Goal: Contribute content: Contribute content

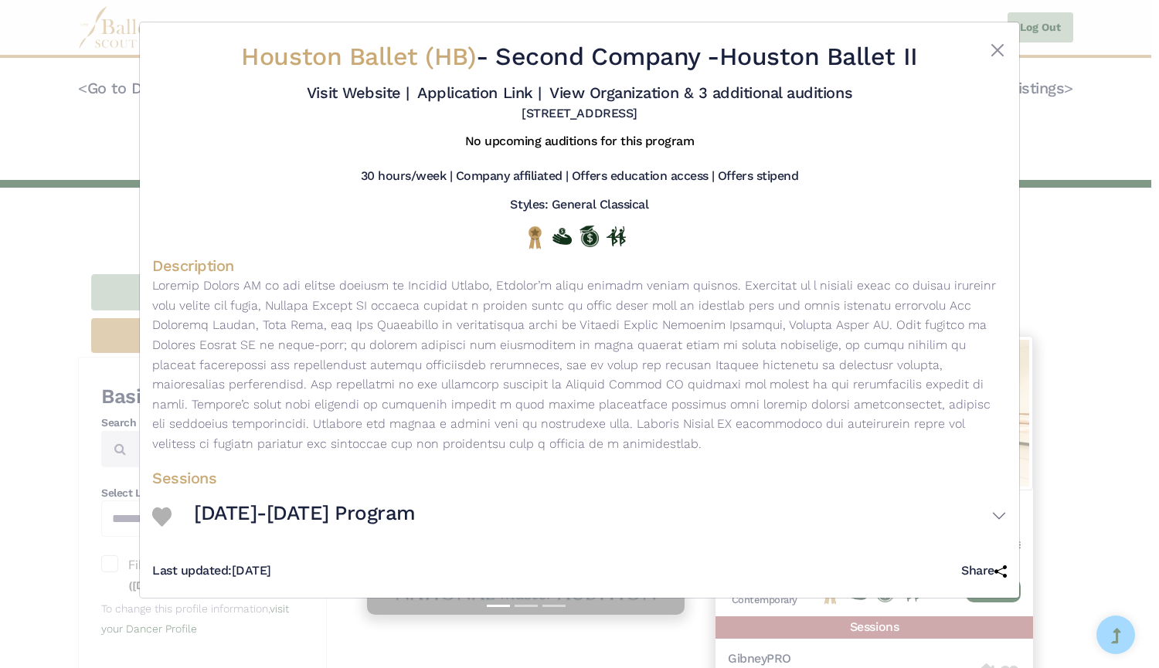
scroll to position [1608, 0]
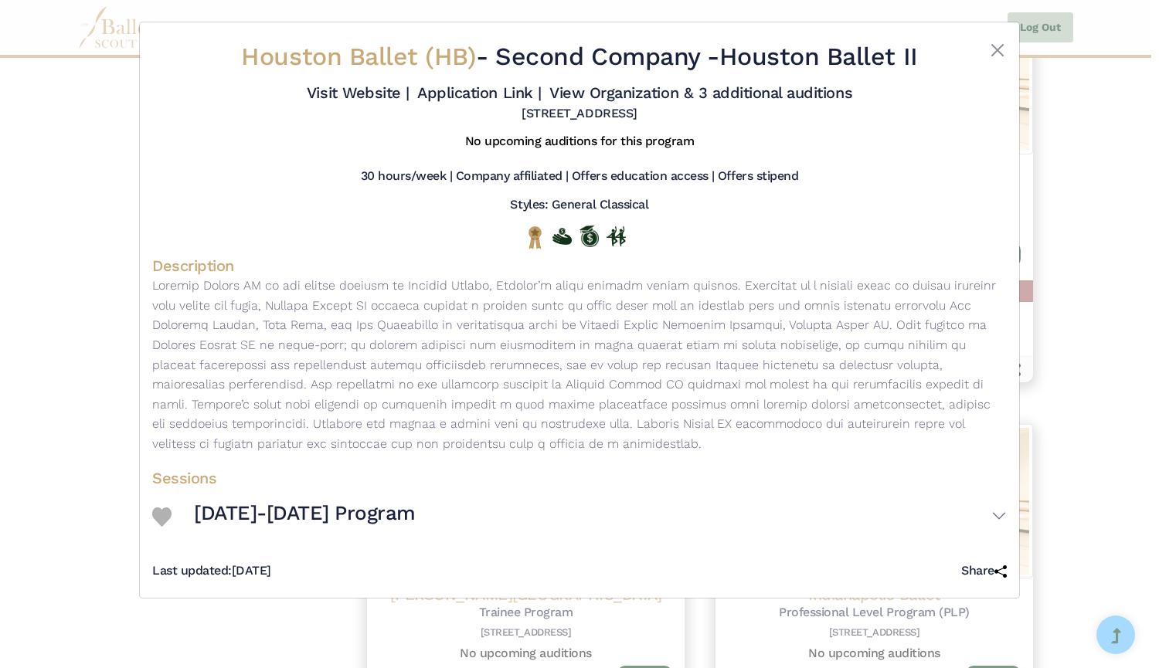
drag, startPoint x: 728, startPoint y: 57, endPoint x: 787, endPoint y: 37, distance: 62.0
click at [985, 75] on div "Houston Ballet (HB) - Second Company - Houston Ballet II Visit Website | Applic…" at bounding box center [579, 81] width 854 height 93
copy div "Houston Ballet II"
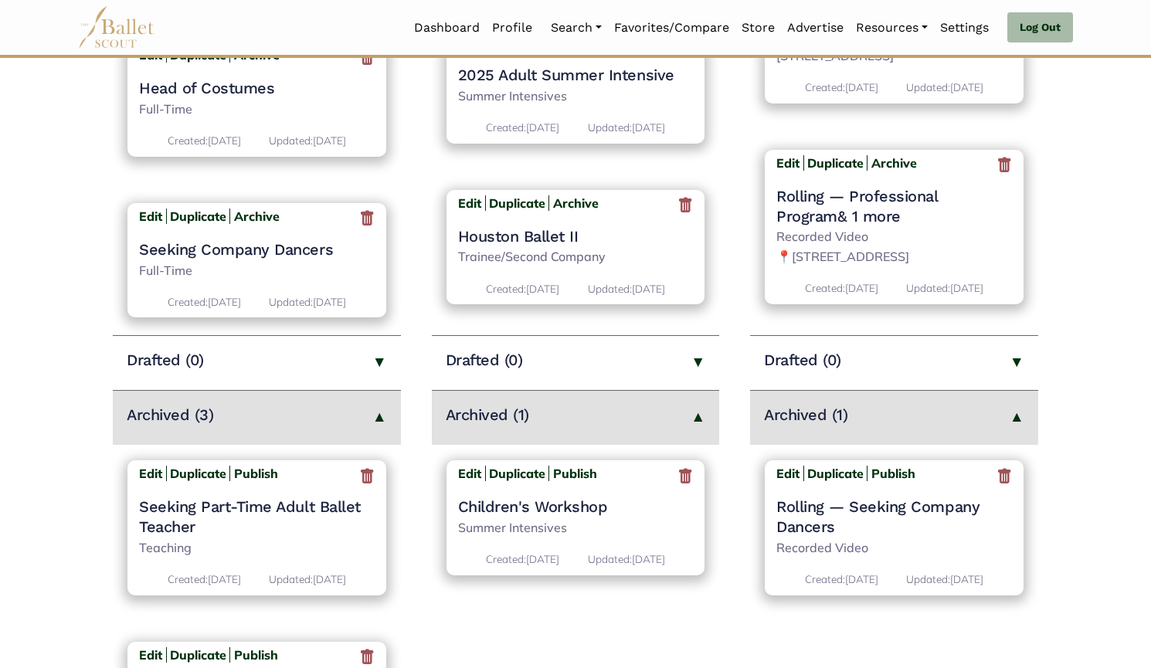
scroll to position [327, 0]
click at [559, 242] on h4 "Houston Ballet II" at bounding box center [576, 237] width 236 height 20
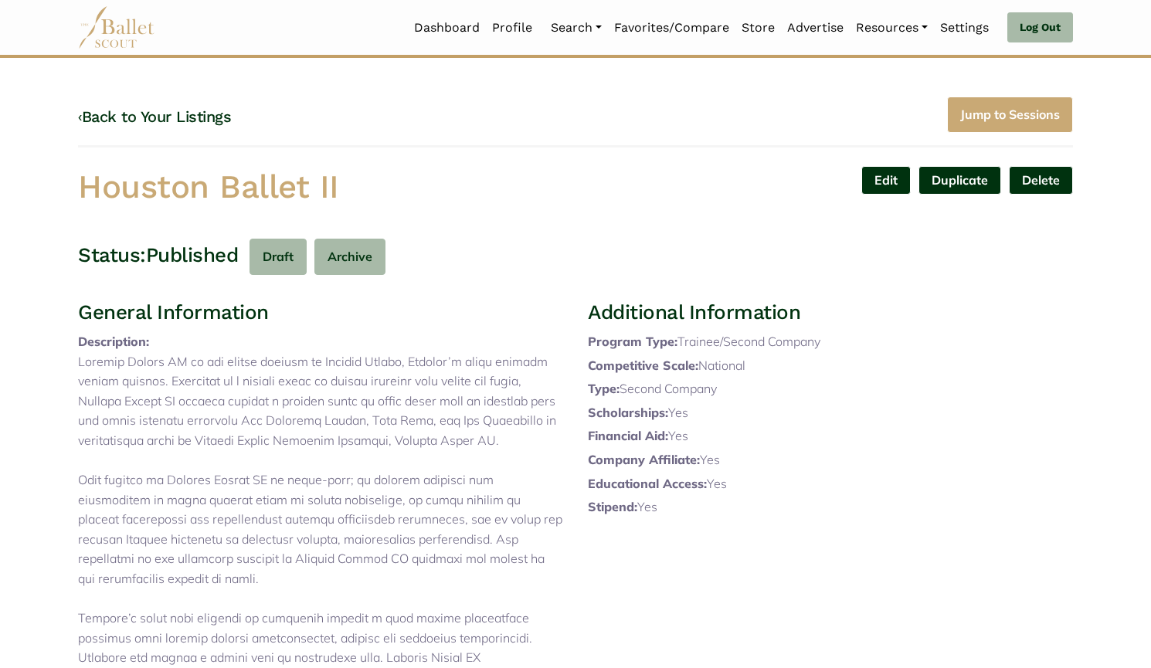
click at [878, 178] on link "Edit" at bounding box center [885, 180] width 49 height 29
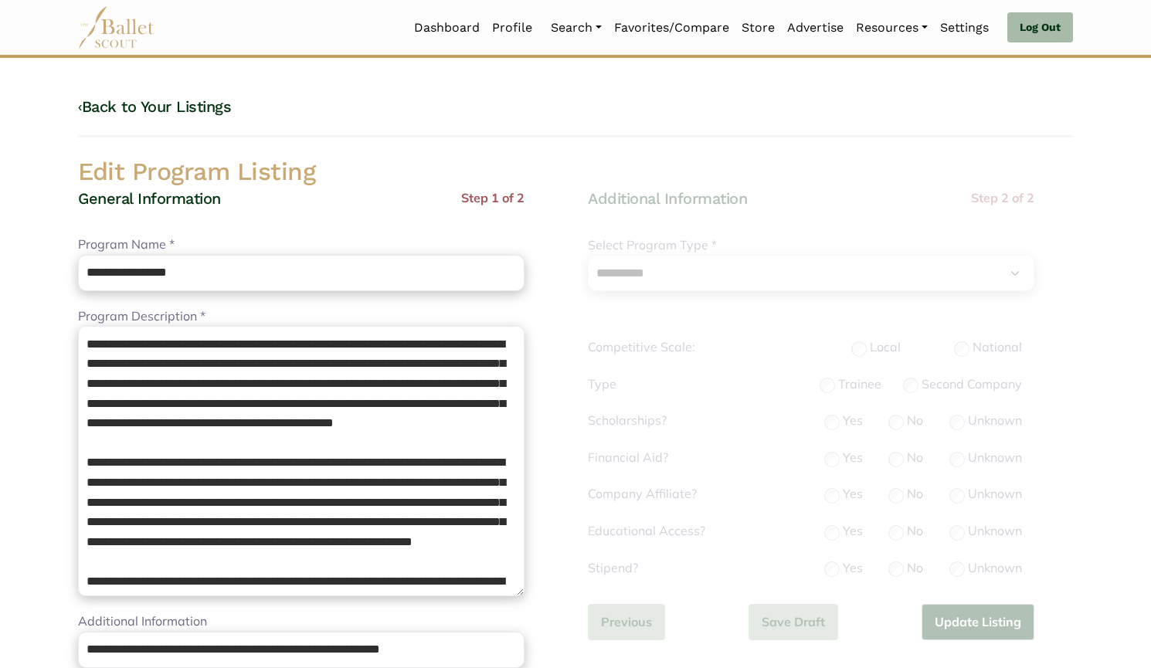
select select "**"
select select "*"
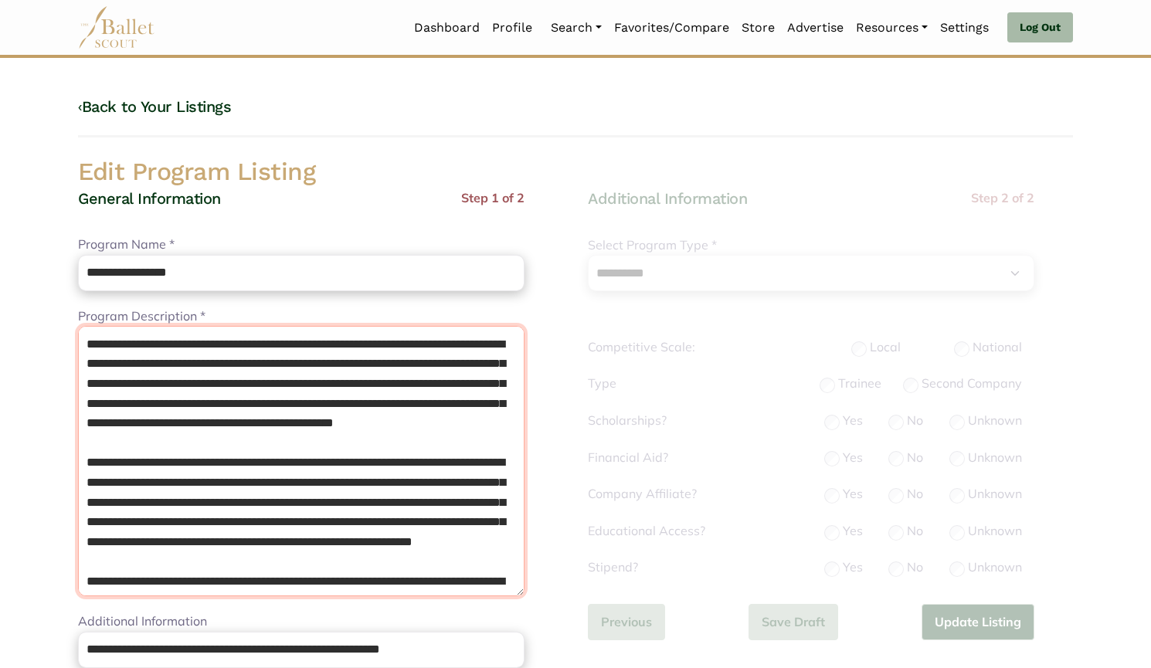
scroll to position [161, 0]
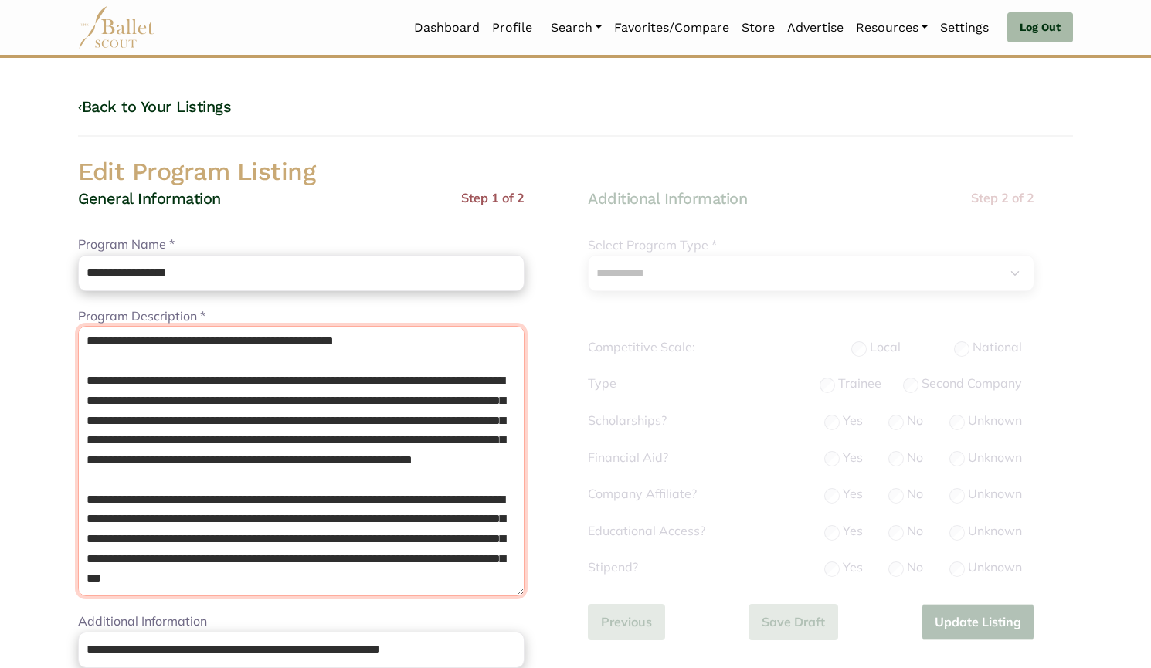
drag, startPoint x: 82, startPoint y: 341, endPoint x: 605, endPoint y: 704, distance: 637.0
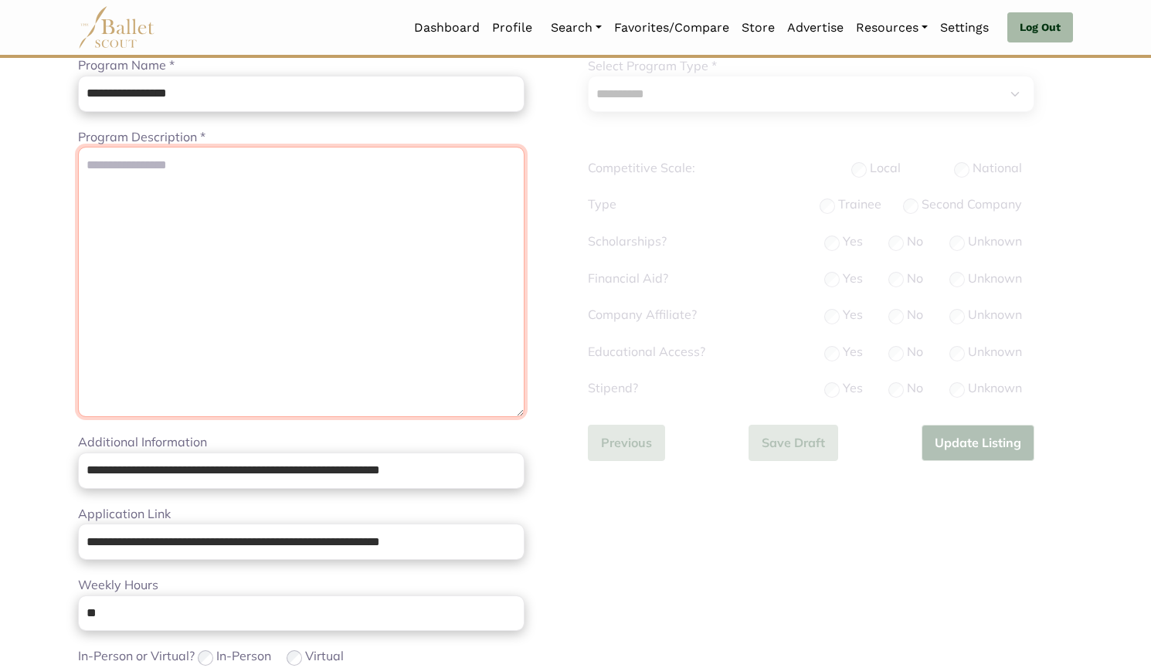
scroll to position [0, 0]
paste textarea "**********"
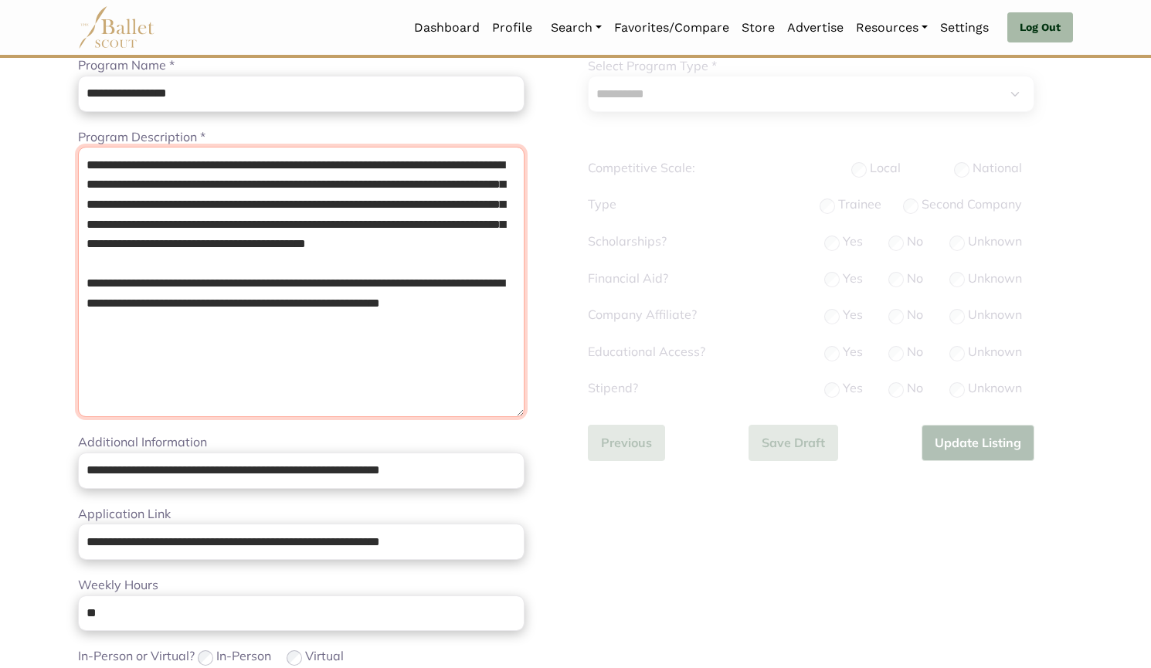
paste textarea "**********"
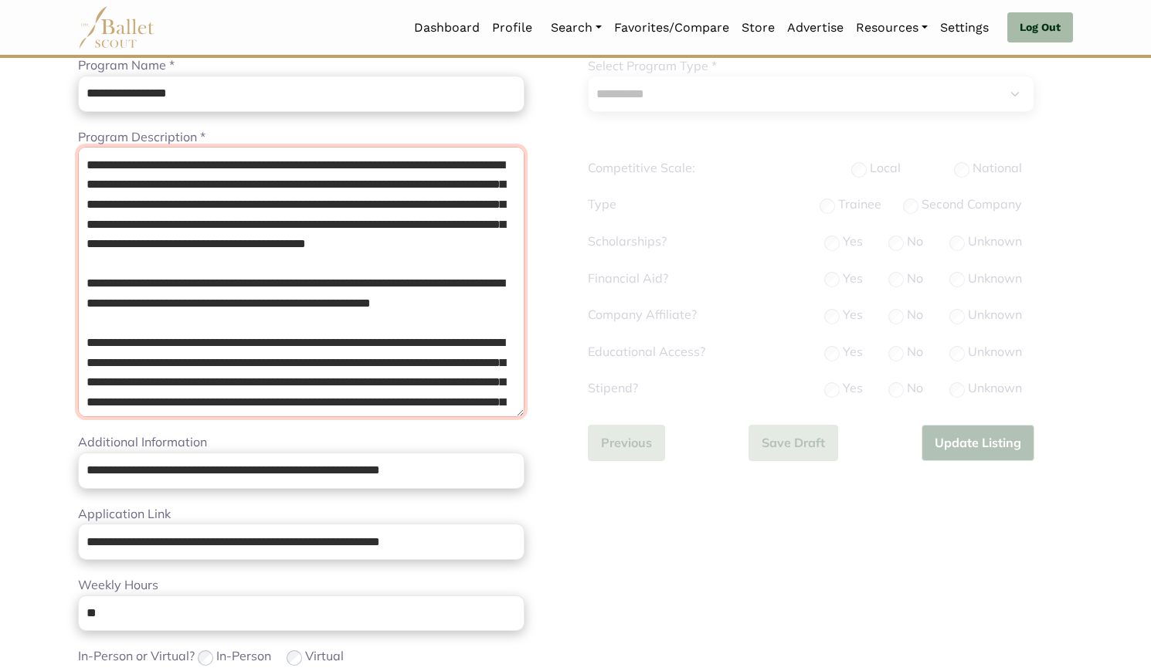
scroll to position [82, 0]
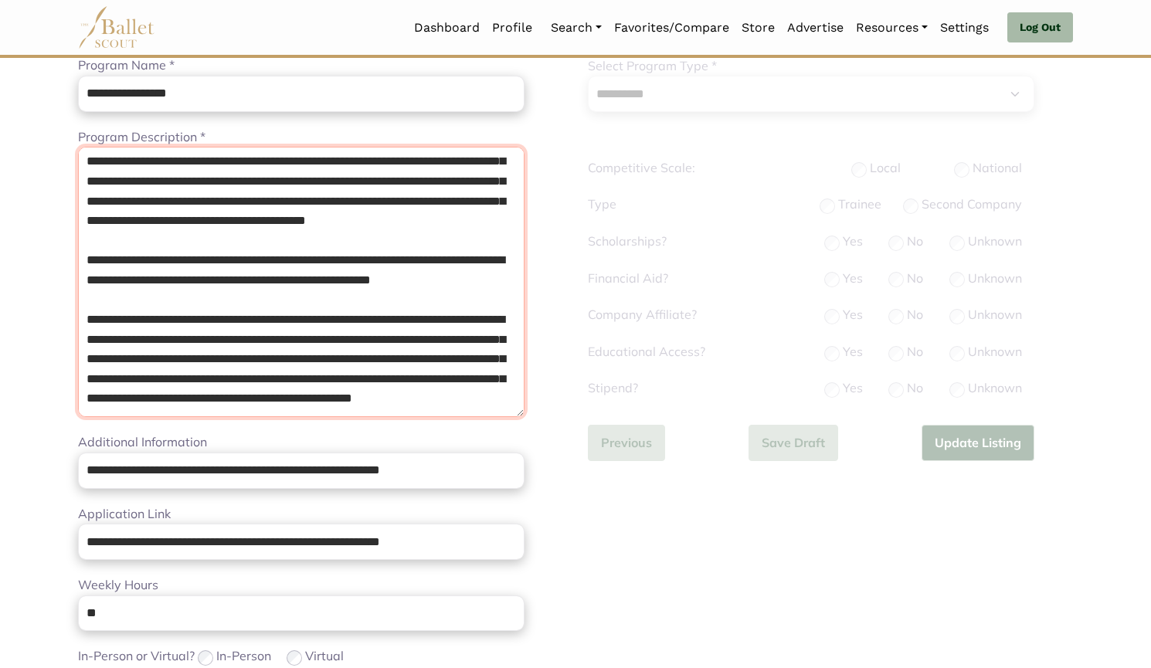
type textarea "**********"
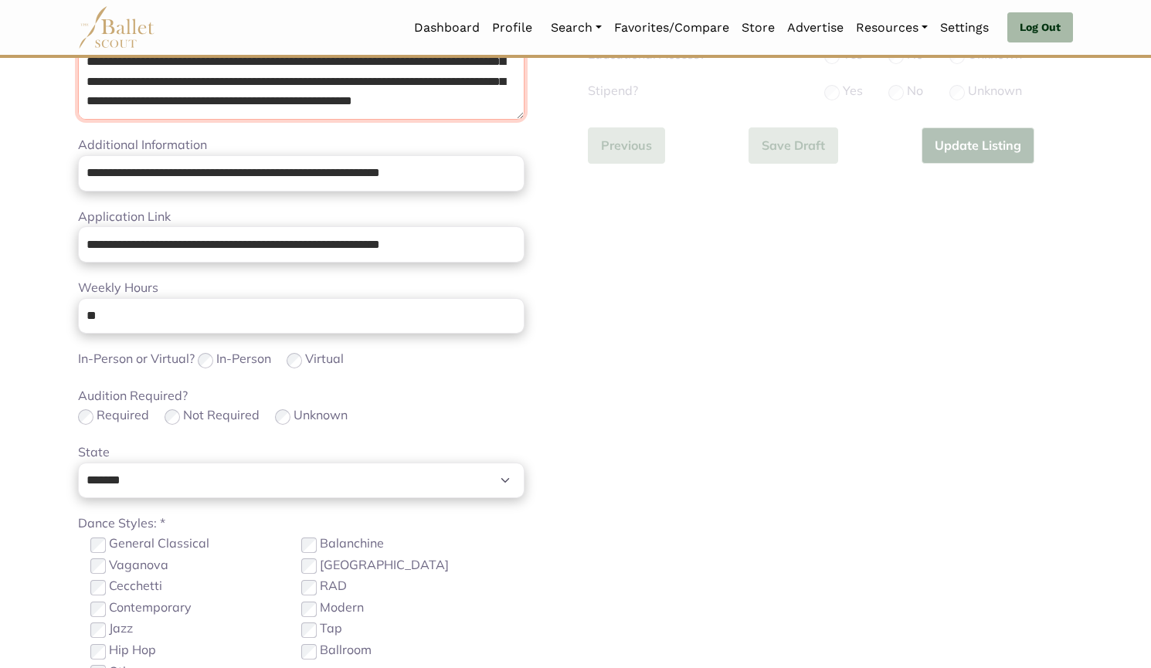
scroll to position [477, 0]
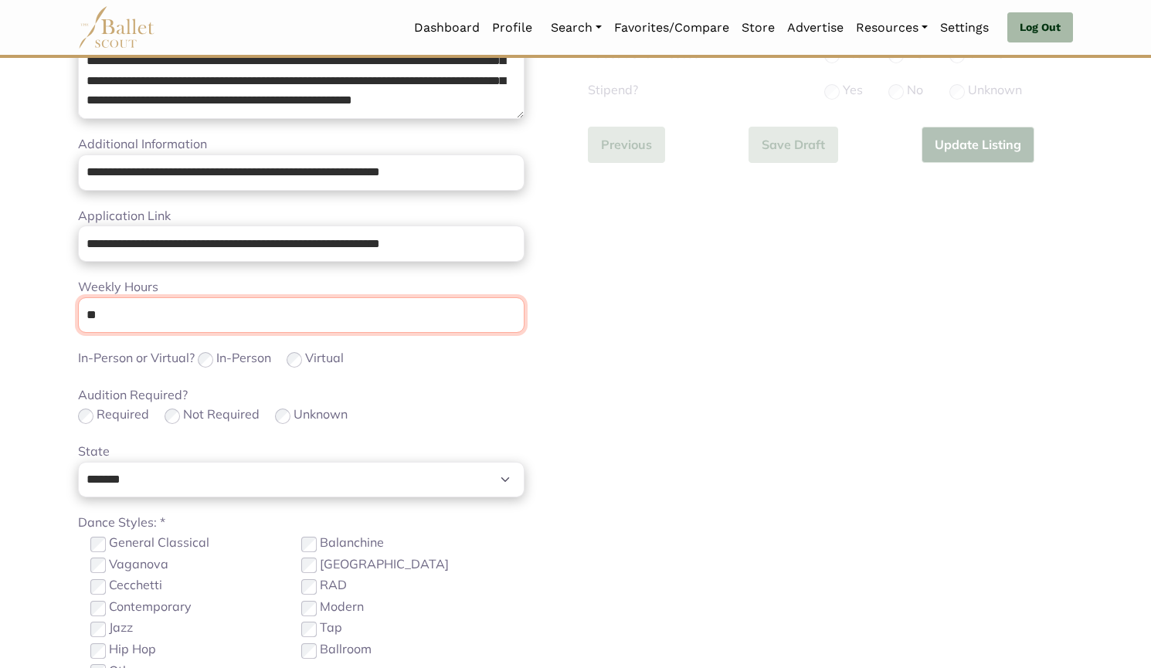
click at [383, 305] on input "**" at bounding box center [301, 315] width 446 height 36
type input "*"
click at [510, 372] on div "**********" at bounding box center [301, 239] width 446 height 1057
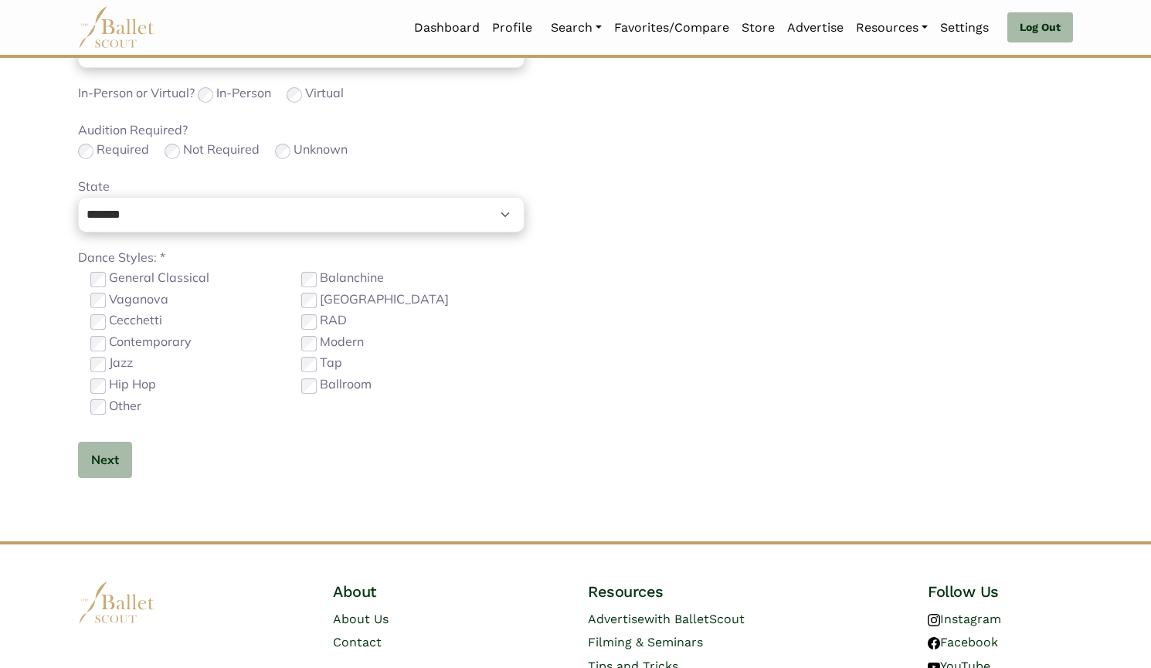
scroll to position [756, 0]
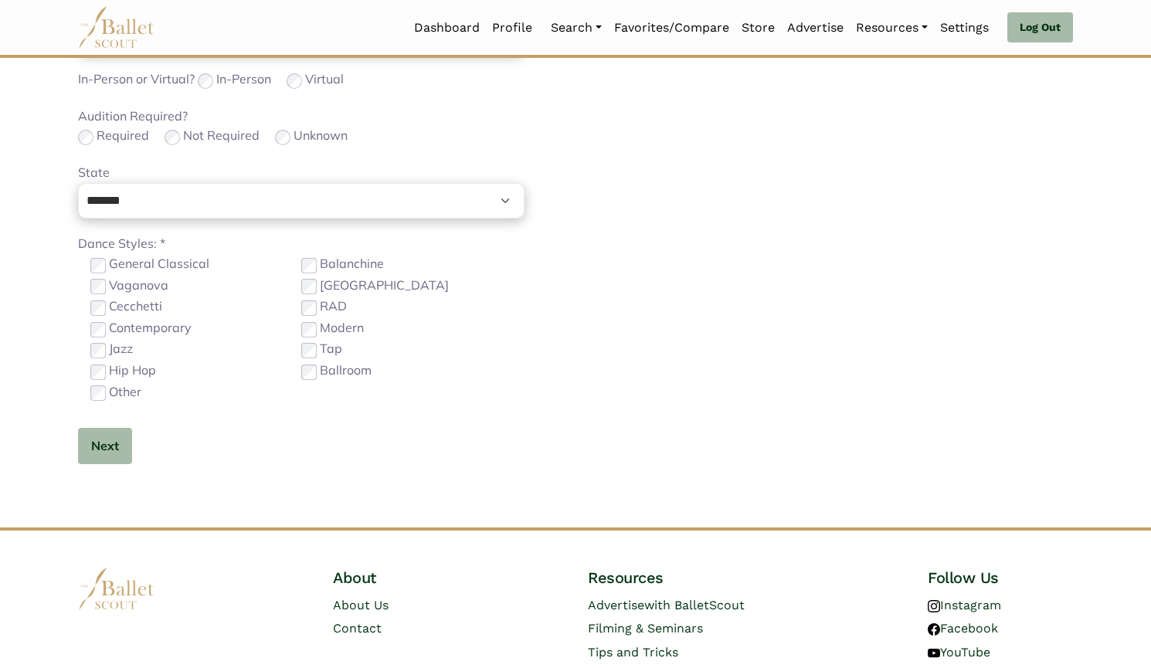
click at [148, 334] on label "Contemporary" at bounding box center [150, 328] width 83 height 20
click at [130, 389] on label "Other" at bounding box center [125, 392] width 32 height 20
click at [115, 432] on button "Next" at bounding box center [105, 446] width 54 height 36
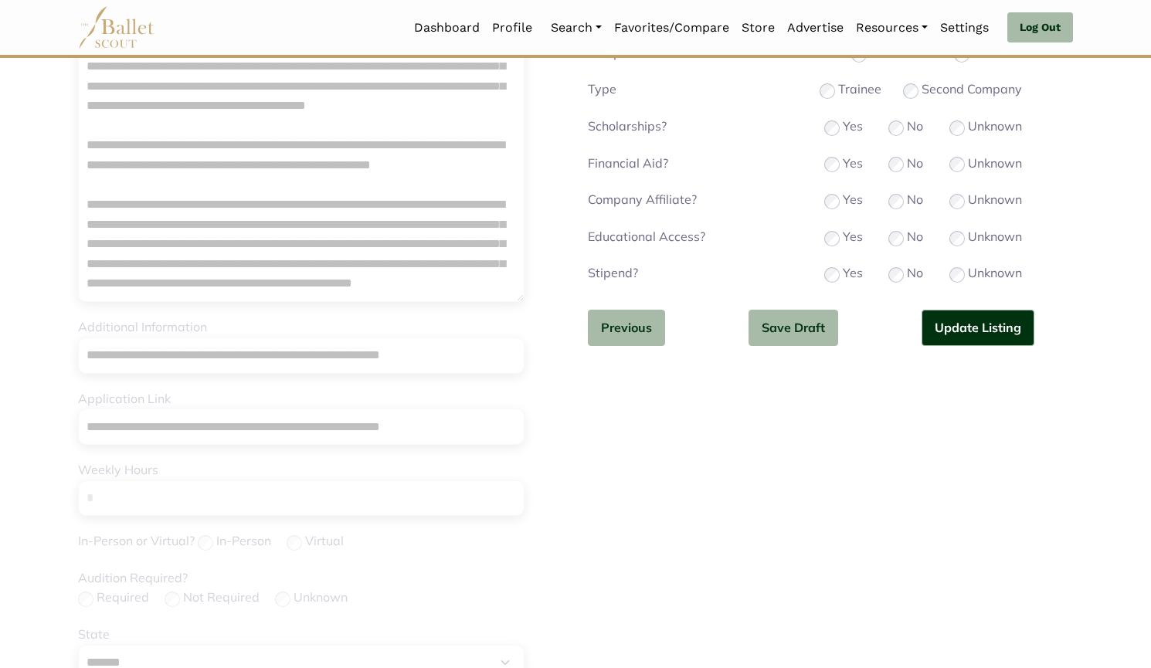
scroll to position [297, 0]
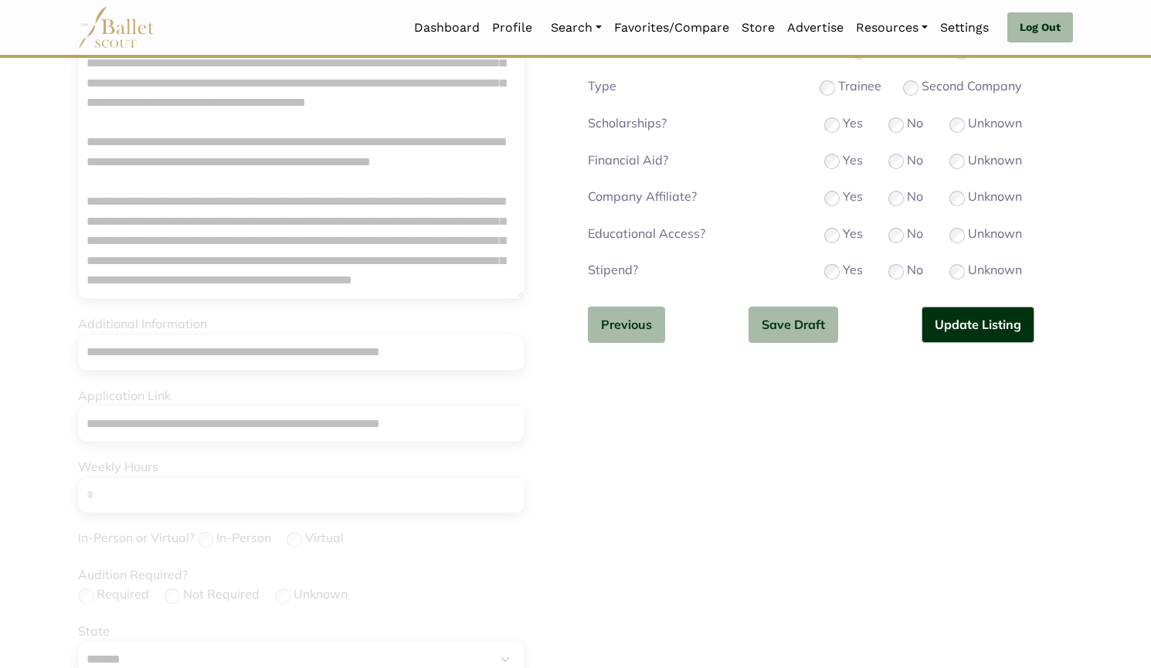
click at [945, 244] on div "Educational Access? Yes No Unknown" at bounding box center [810, 235] width 471 height 22
click at [956, 317] on button "Update Listing" at bounding box center [977, 325] width 113 height 36
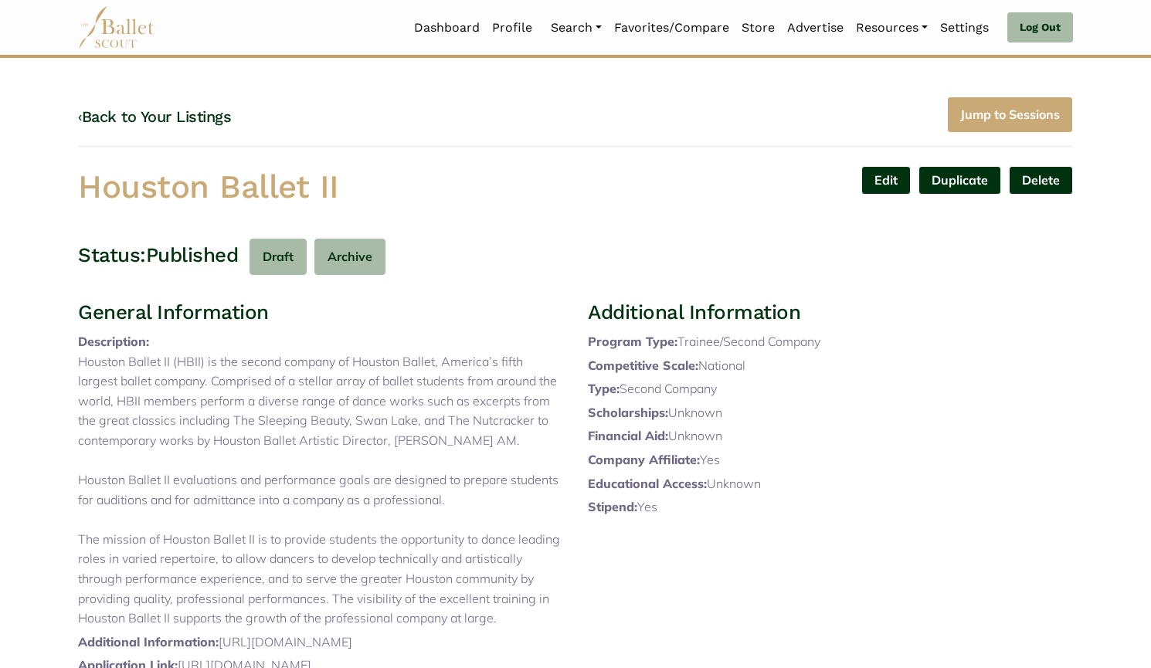
drag, startPoint x: 383, startPoint y: 173, endPoint x: 49, endPoint y: 182, distance: 333.8
click at [49, 182] on body "Loading... Please Wait Dashboard Profile" at bounding box center [575, 607] width 1151 height 1214
copy h1 "Houston Ballet II"
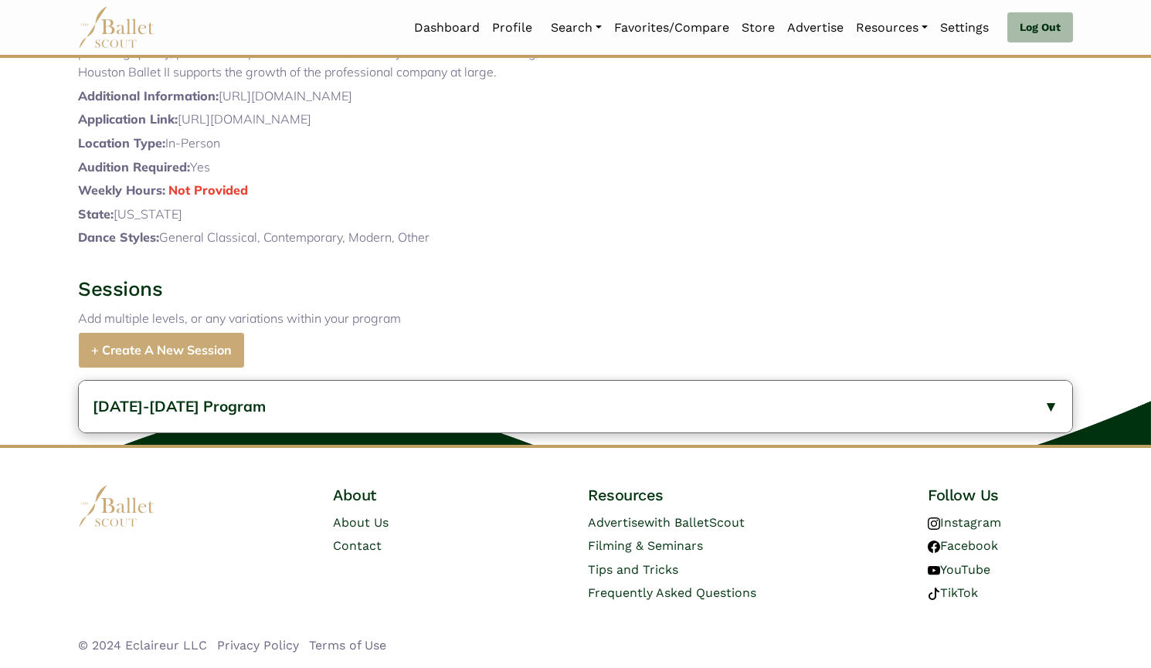
scroll to position [624, 0]
click at [239, 405] on button "[DATE]-[DATE] Program" at bounding box center [575, 407] width 993 height 52
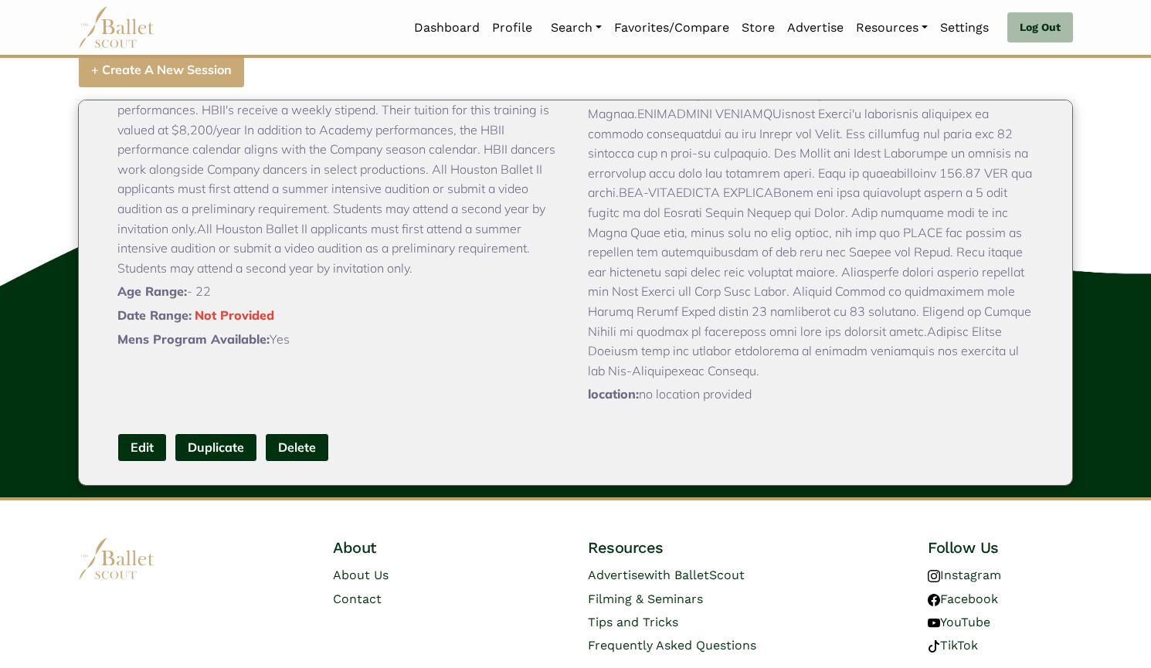
scroll to position [829, 0]
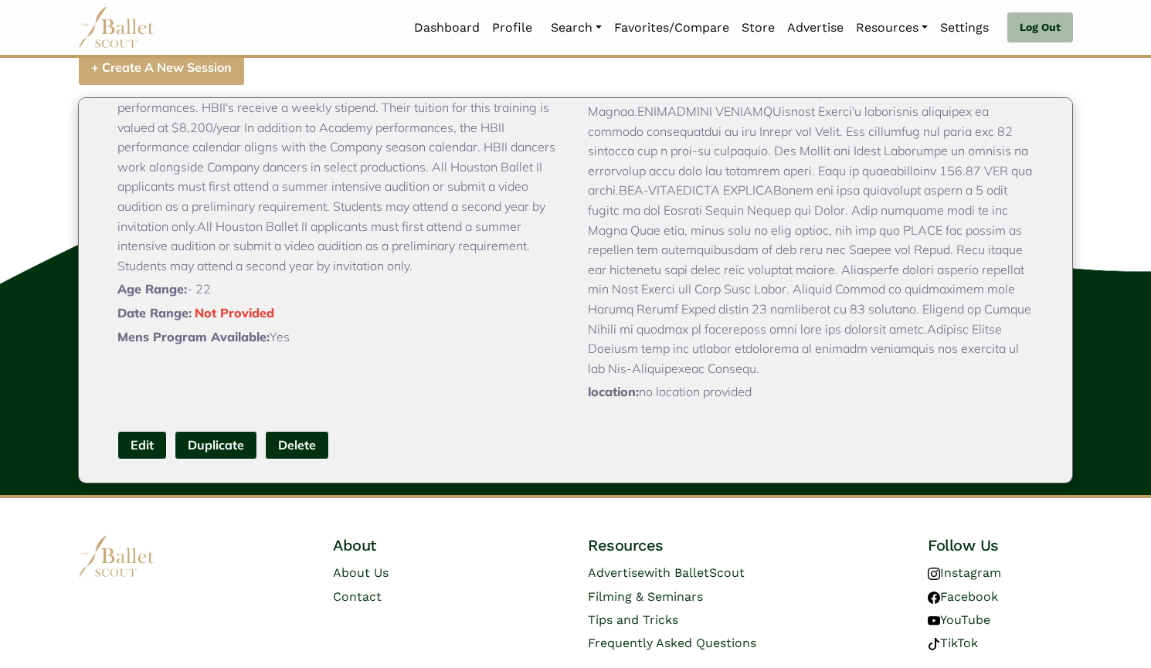
click at [141, 460] on link "Edit" at bounding box center [141, 445] width 49 height 29
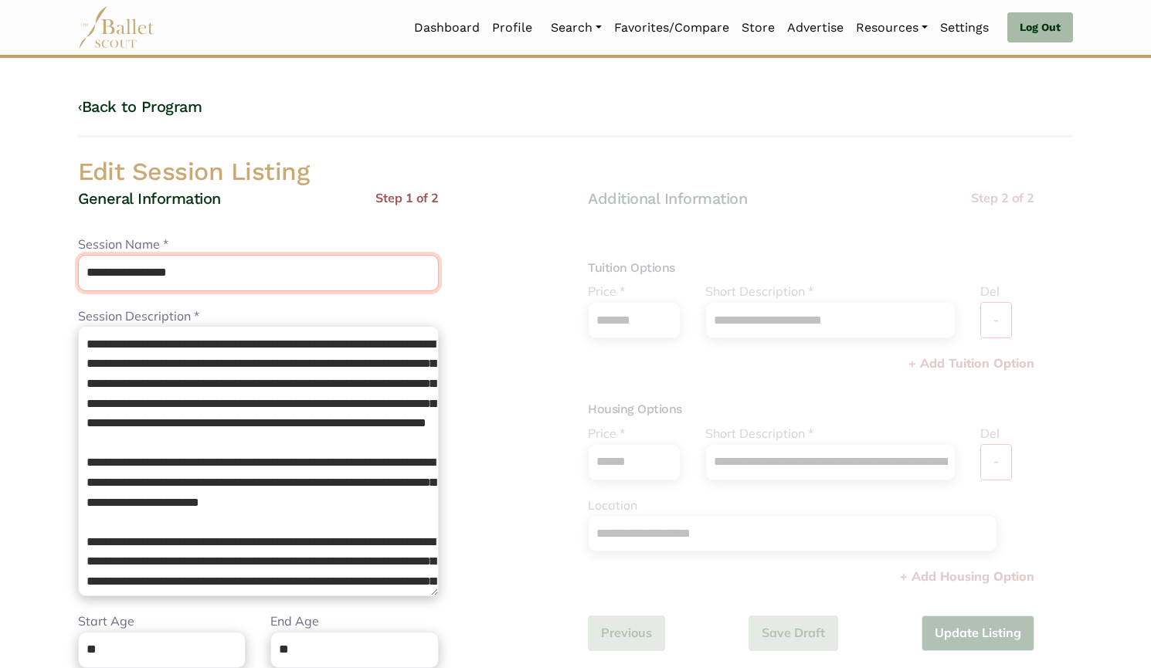
drag, startPoint x: 236, startPoint y: 265, endPoint x: 0, endPoint y: 242, distance: 236.7
click at [0, 242] on body "Loading... Please Wait Dashboard Profile" at bounding box center [575, 561] width 1151 height 1123
paste input "text"
type input "**********"
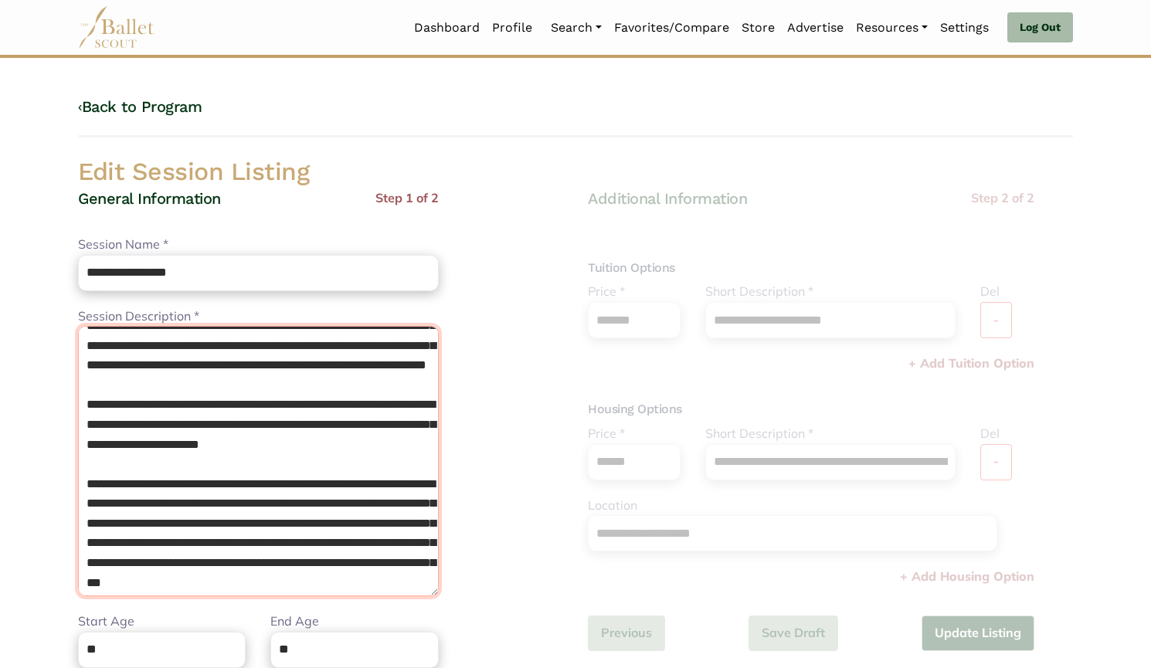
scroll to position [141, 0]
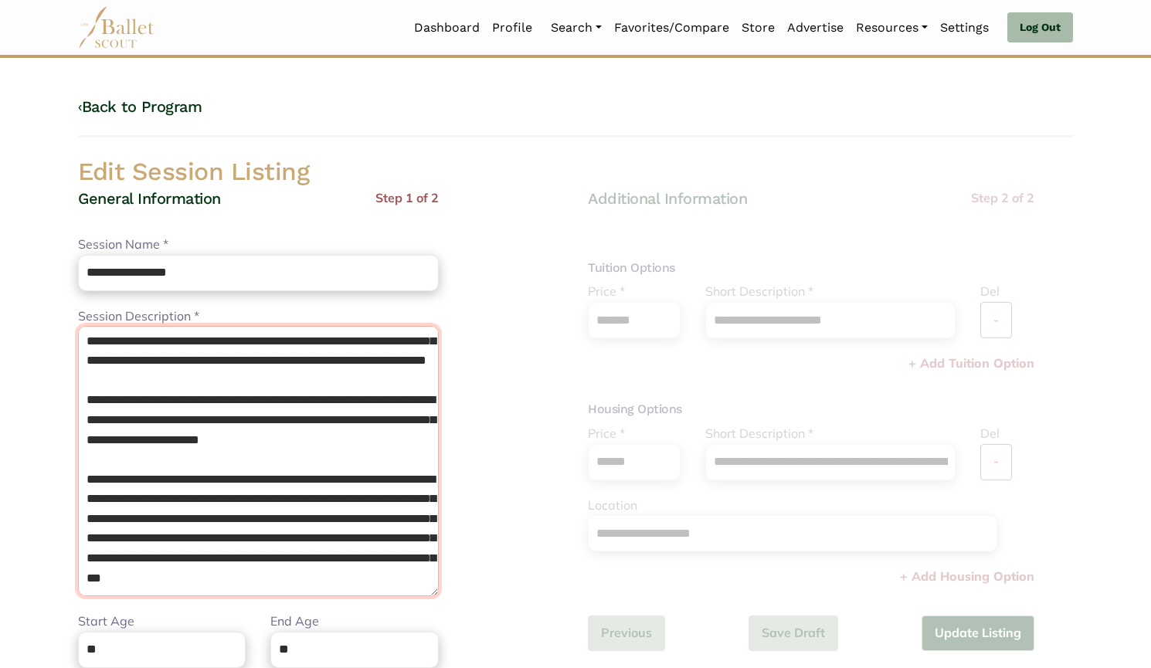
drag, startPoint x: 85, startPoint y: 344, endPoint x: 453, endPoint y: 627, distance: 464.8
click at [453, 627] on div "**********" at bounding box center [320, 525] width 485 height 674
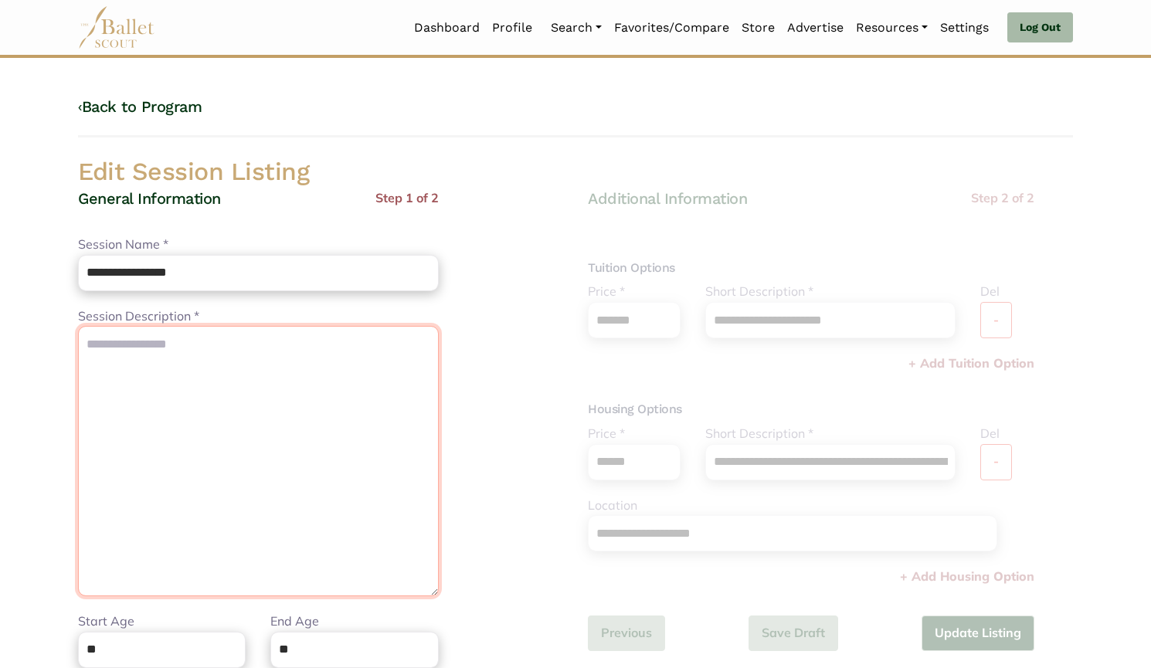
scroll to position [0, 0]
paste textarea "**********"
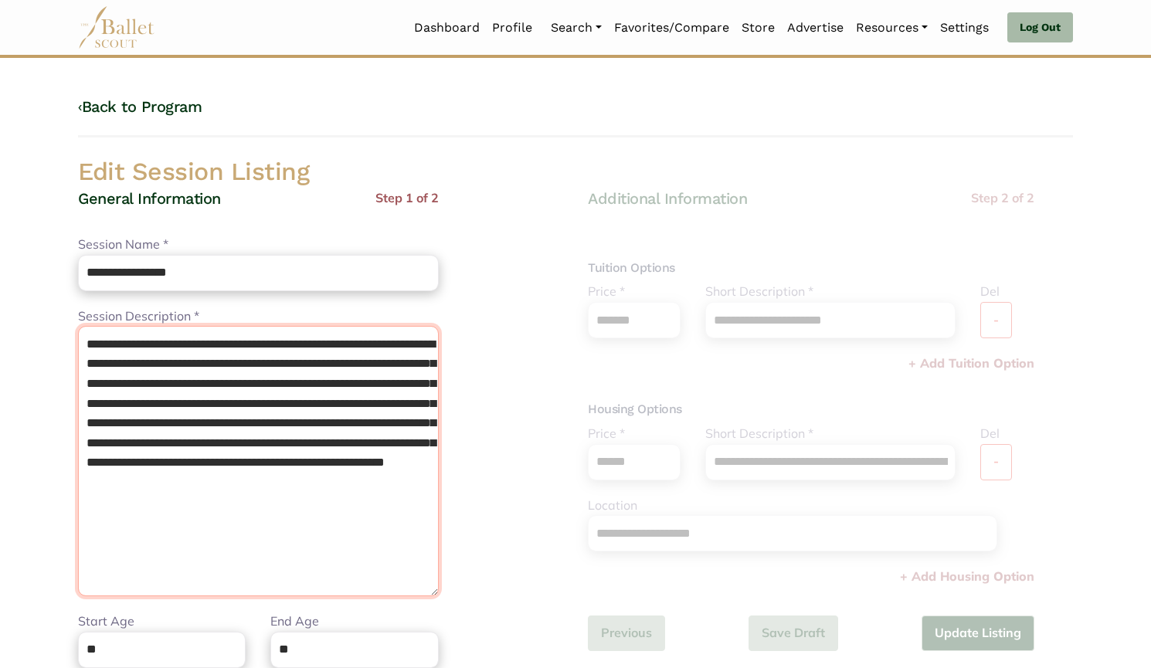
type textarea "**********"
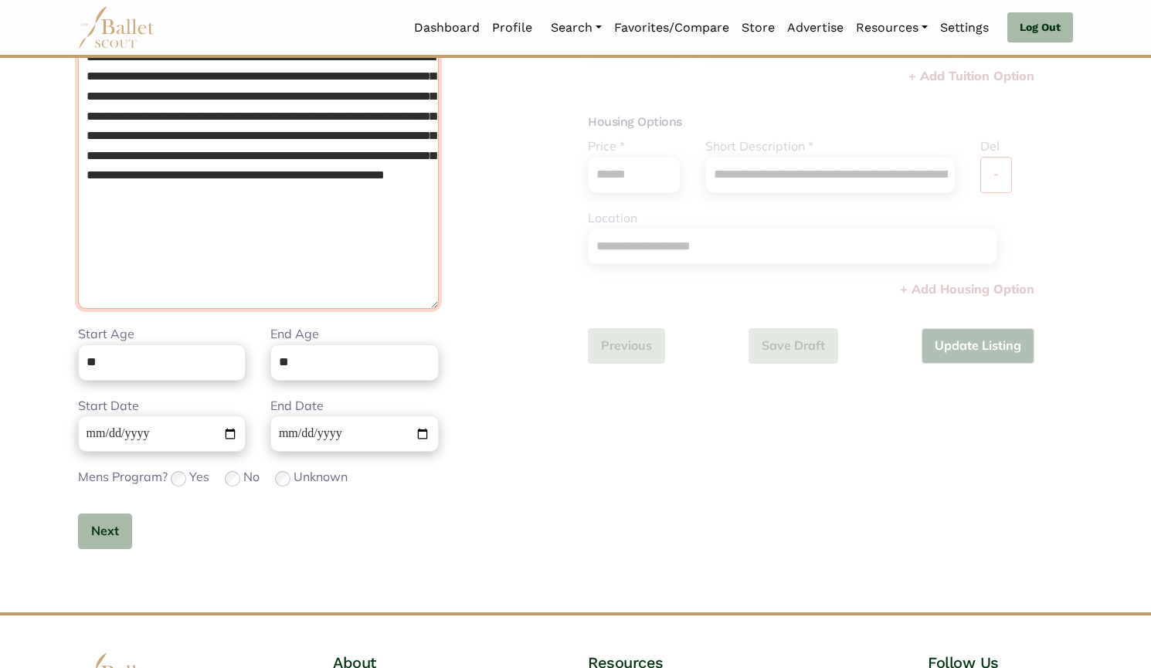
scroll to position [288, 0]
click at [281, 485] on div "Unknown" at bounding box center [311, 477] width 73 height 20
click at [124, 514] on button "Next" at bounding box center [105, 531] width 54 height 36
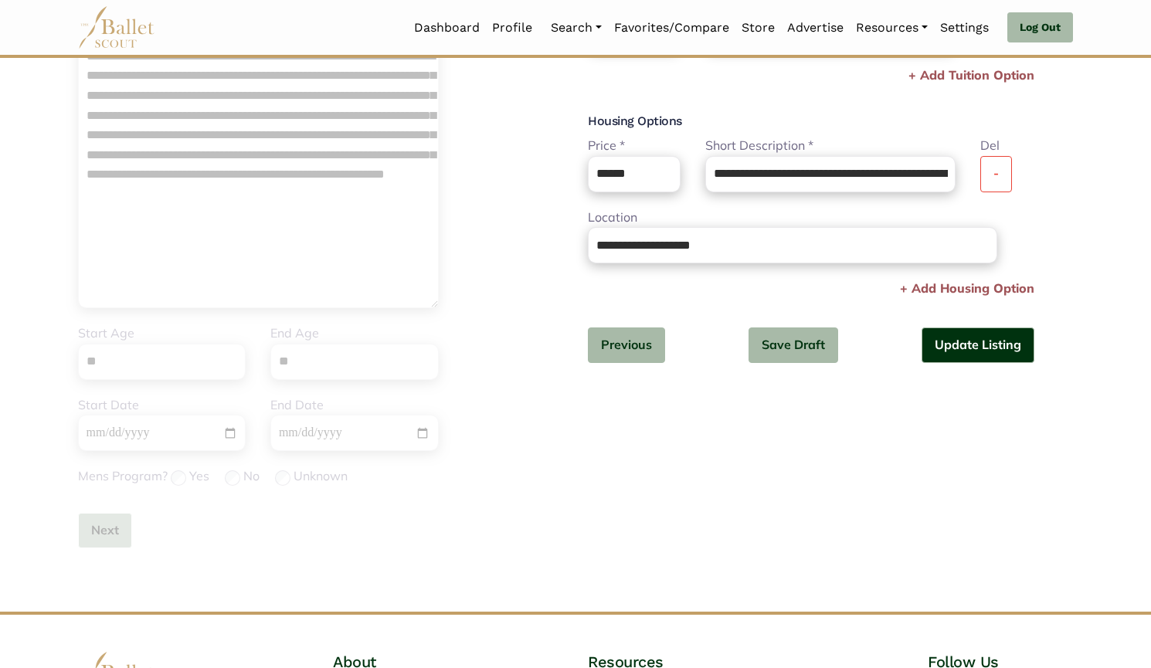
scroll to position [55, 0]
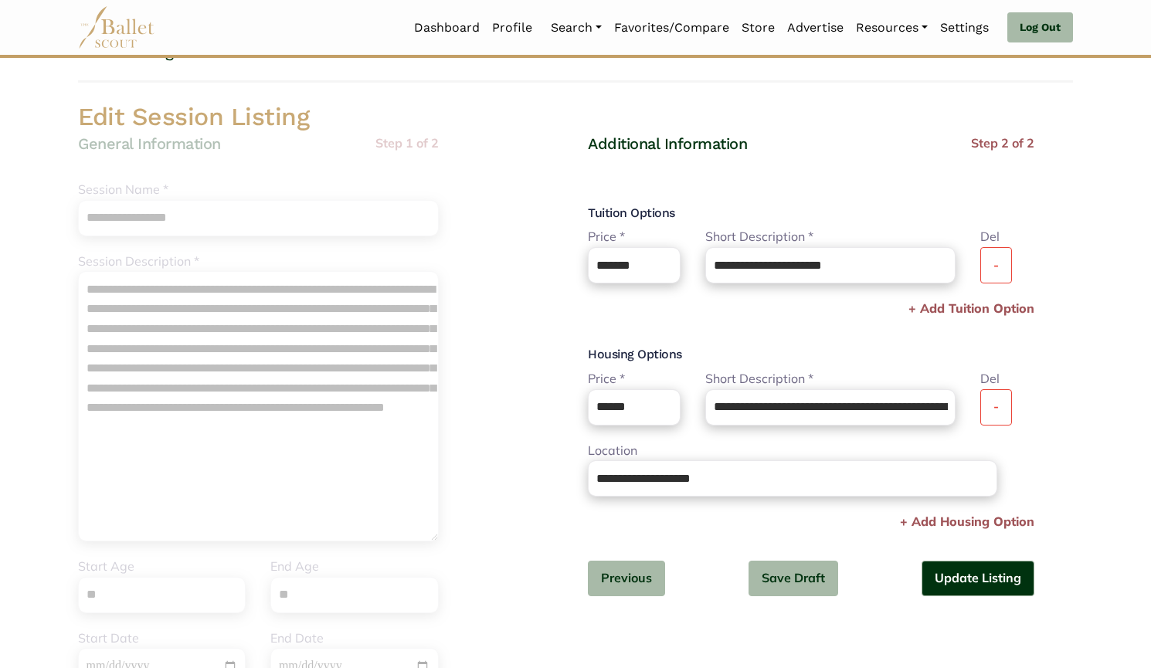
click at [989, 264] on button "-" at bounding box center [996, 265] width 32 height 36
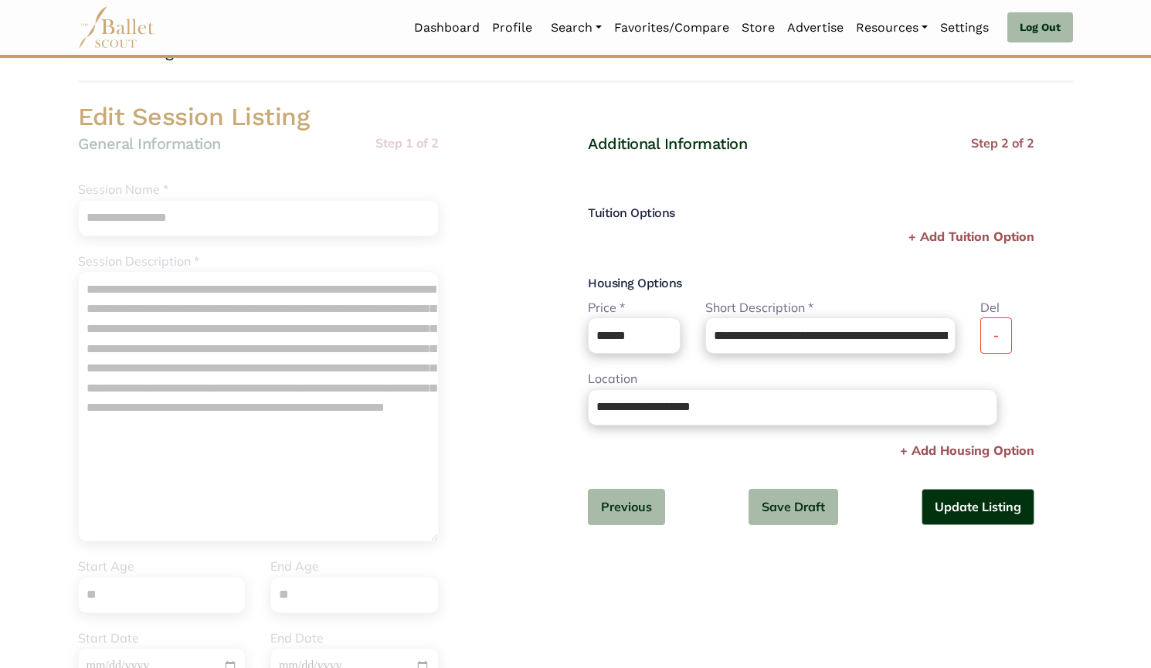
click at [991, 334] on button "-" at bounding box center [996, 335] width 32 height 36
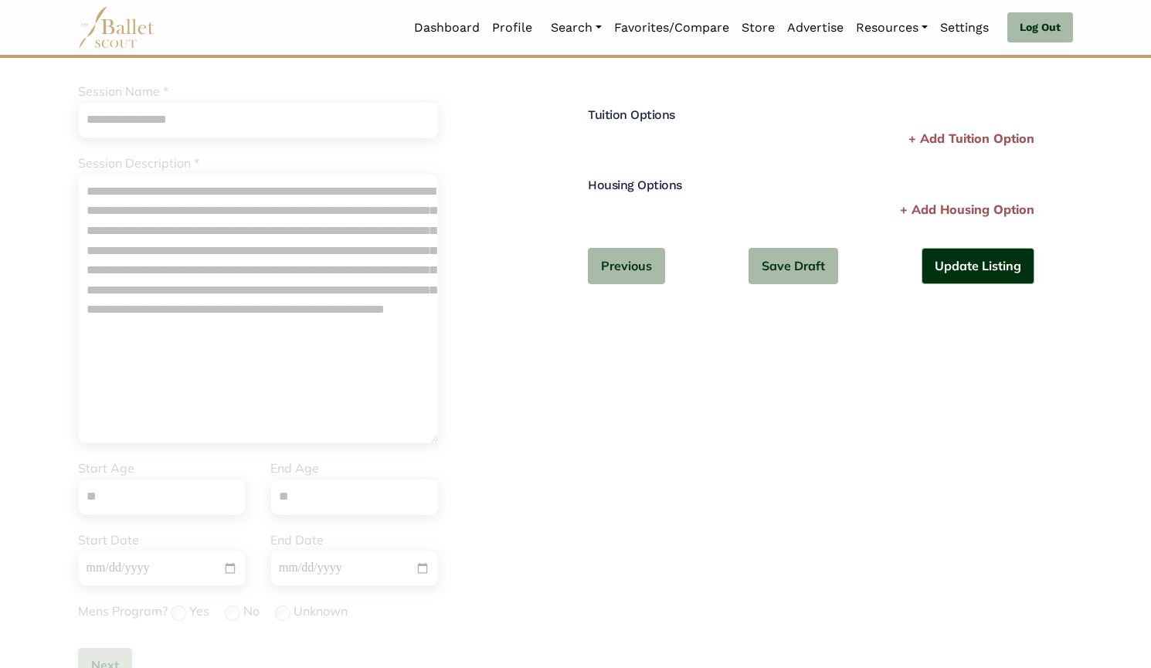
scroll to position [154, 0]
click at [973, 270] on button "Update Listing" at bounding box center [977, 265] width 113 height 36
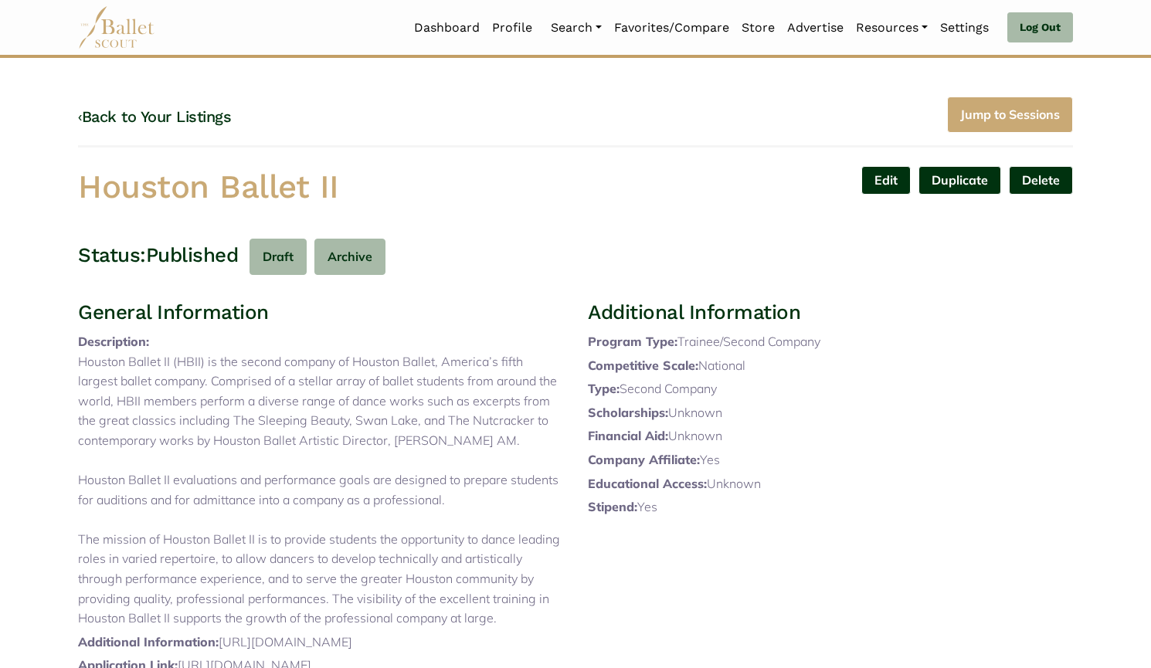
click at [885, 184] on link "Edit" at bounding box center [885, 180] width 49 height 29
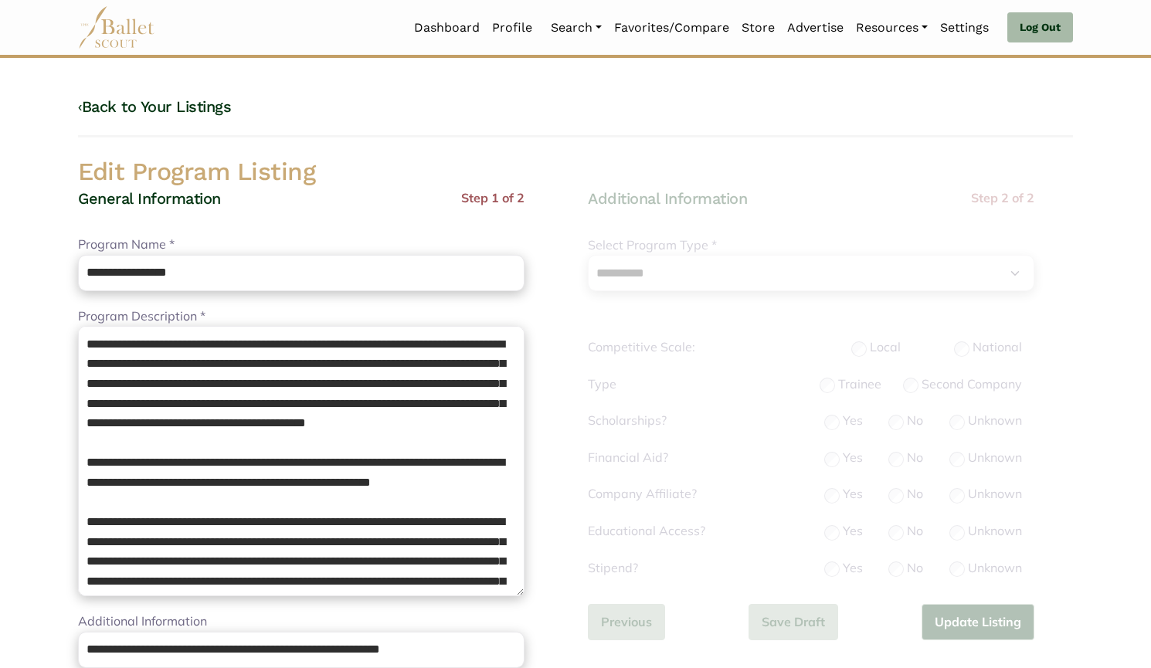
select select "**"
select select "*"
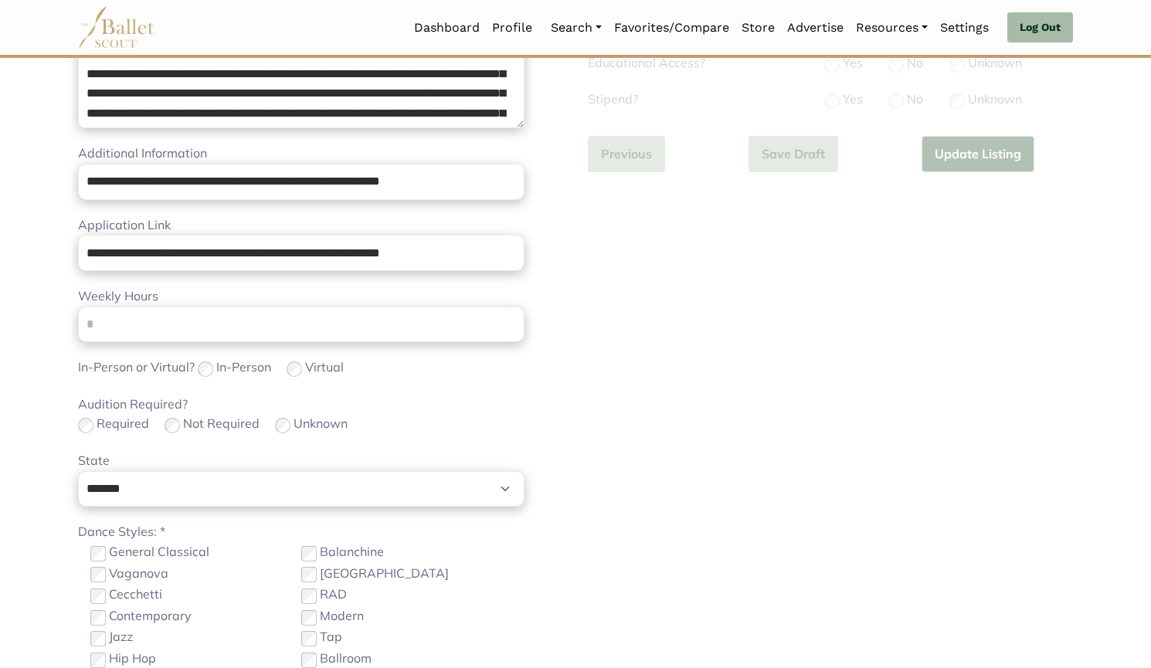
scroll to position [470, 0]
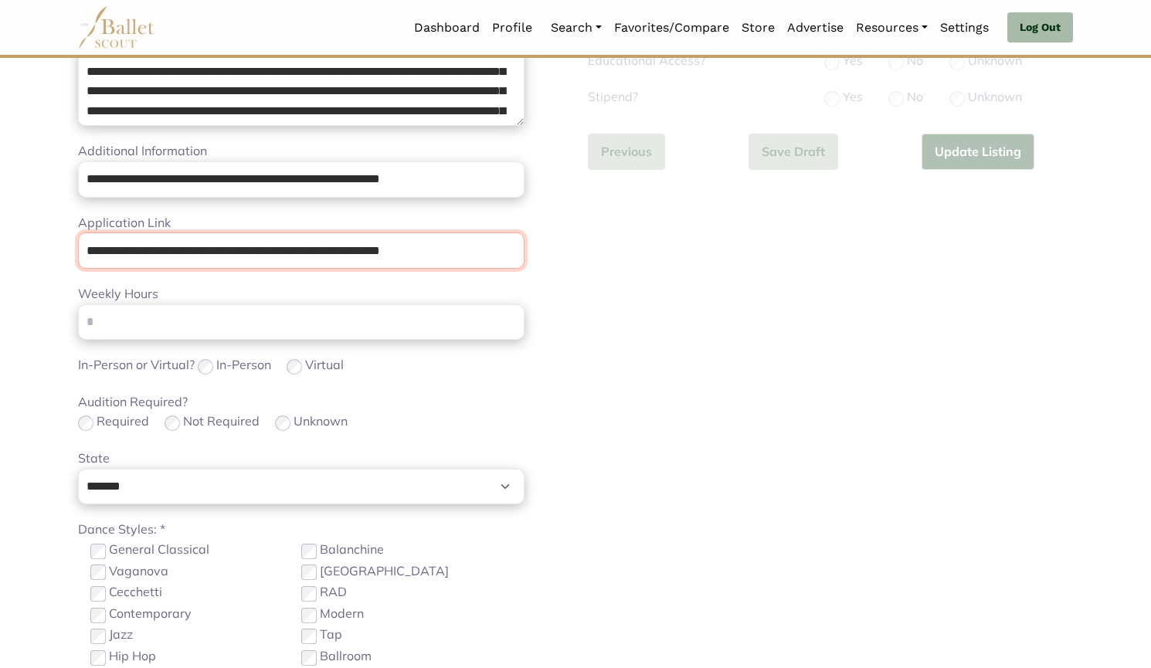
drag, startPoint x: 488, startPoint y: 249, endPoint x: 46, endPoint y: 212, distance: 444.1
click at [4, 208] on body "Loading... Please Wait Dashboard Profile" at bounding box center [575, 283] width 1151 height 1507
paste input "***"
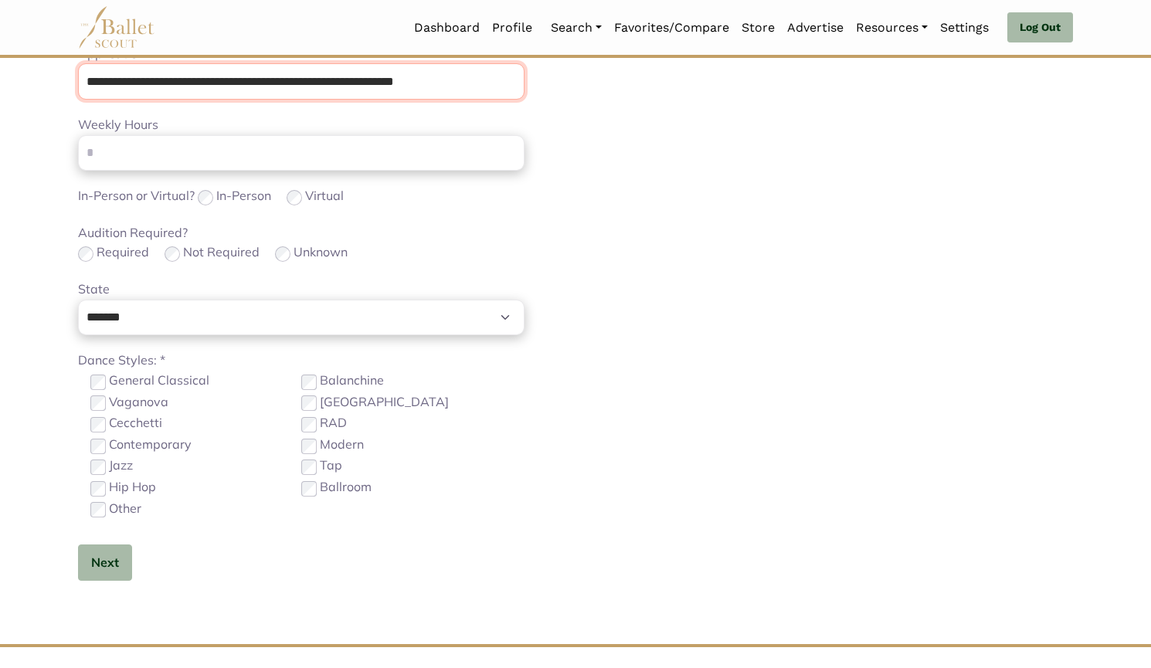
scroll to position [667, 0]
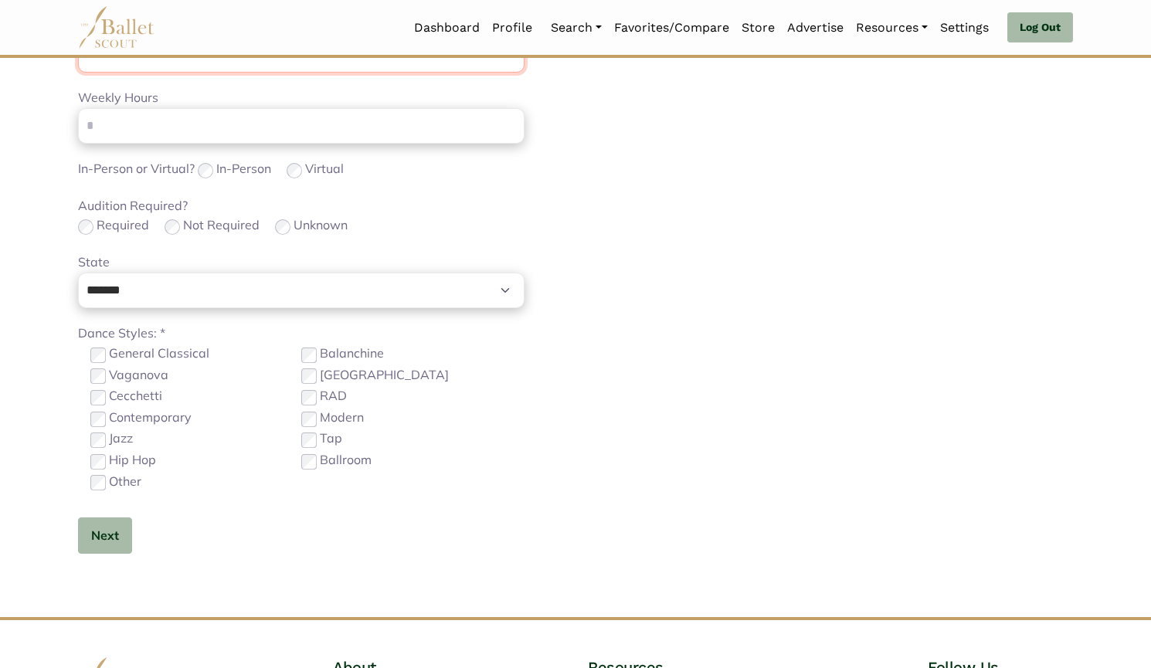
type input "**********"
click at [97, 550] on button "Next" at bounding box center [105, 535] width 54 height 36
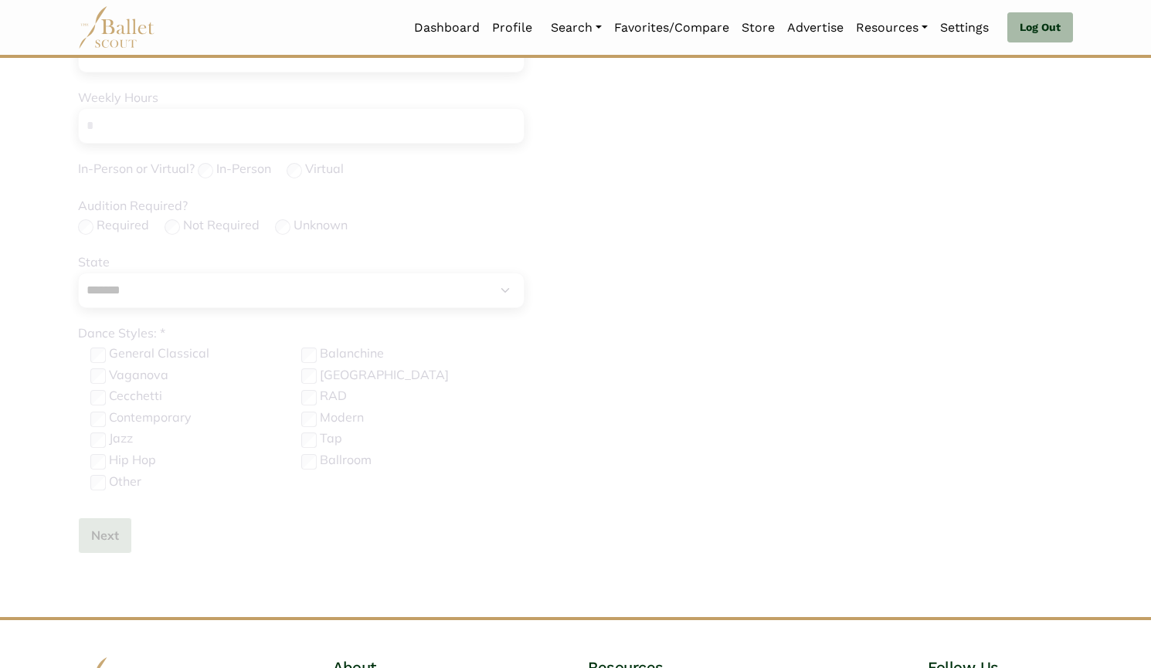
scroll to position [305, 0]
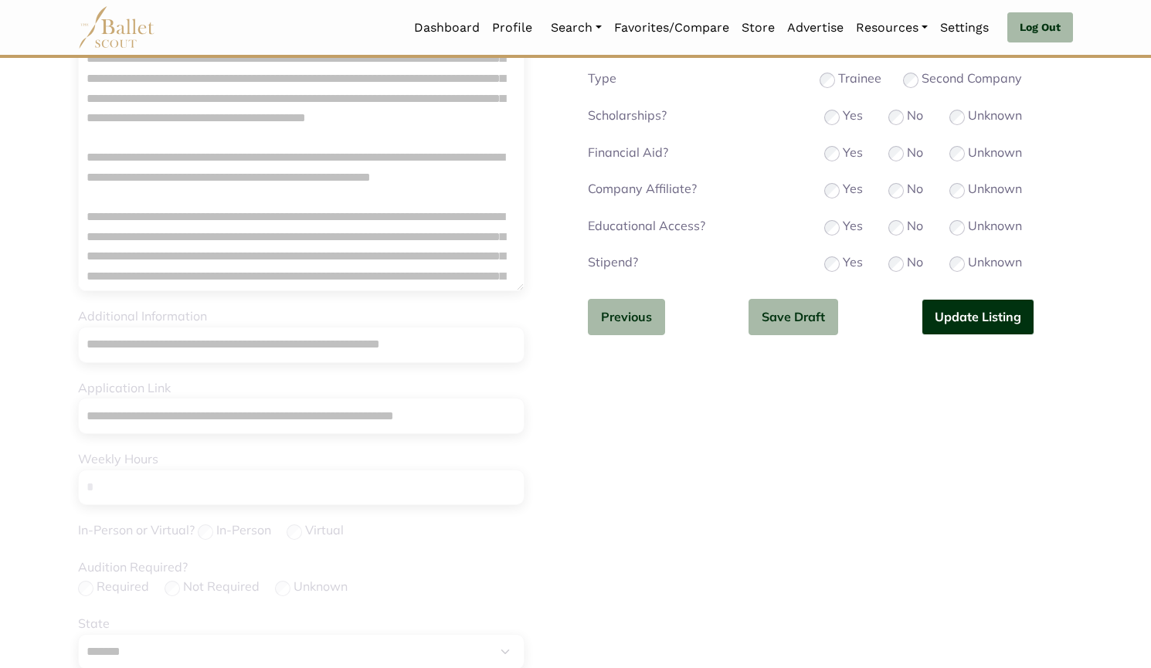
click at [946, 316] on button "Update Listing" at bounding box center [977, 317] width 113 height 36
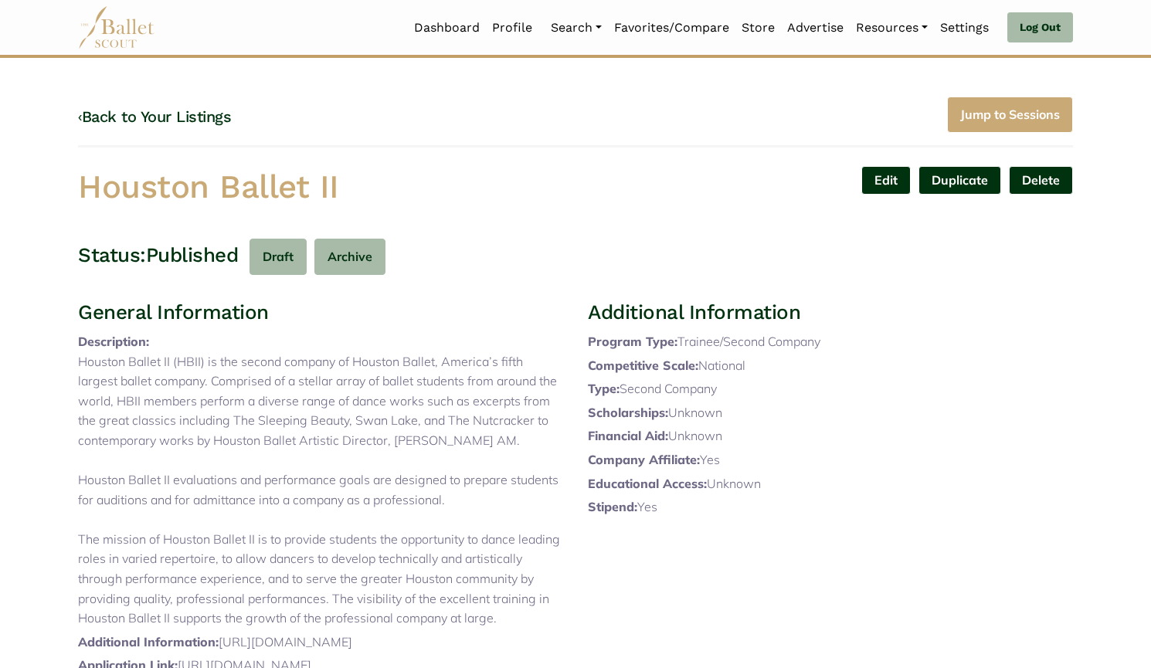
click at [876, 183] on link "Edit" at bounding box center [885, 180] width 49 height 29
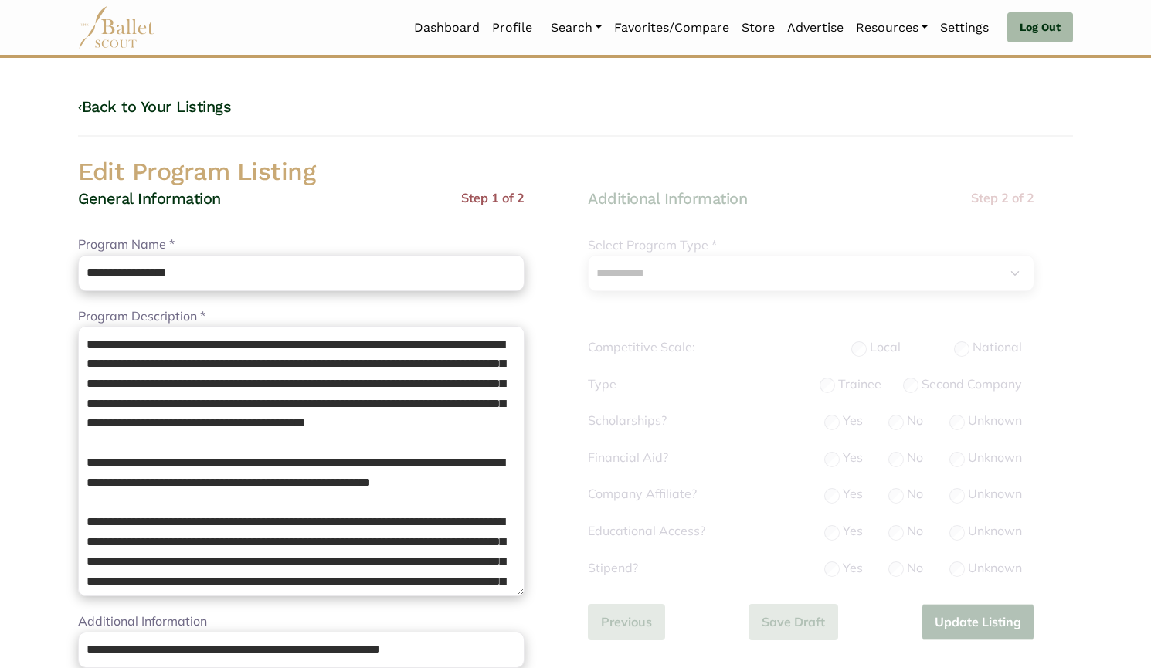
select select "**"
select select "*"
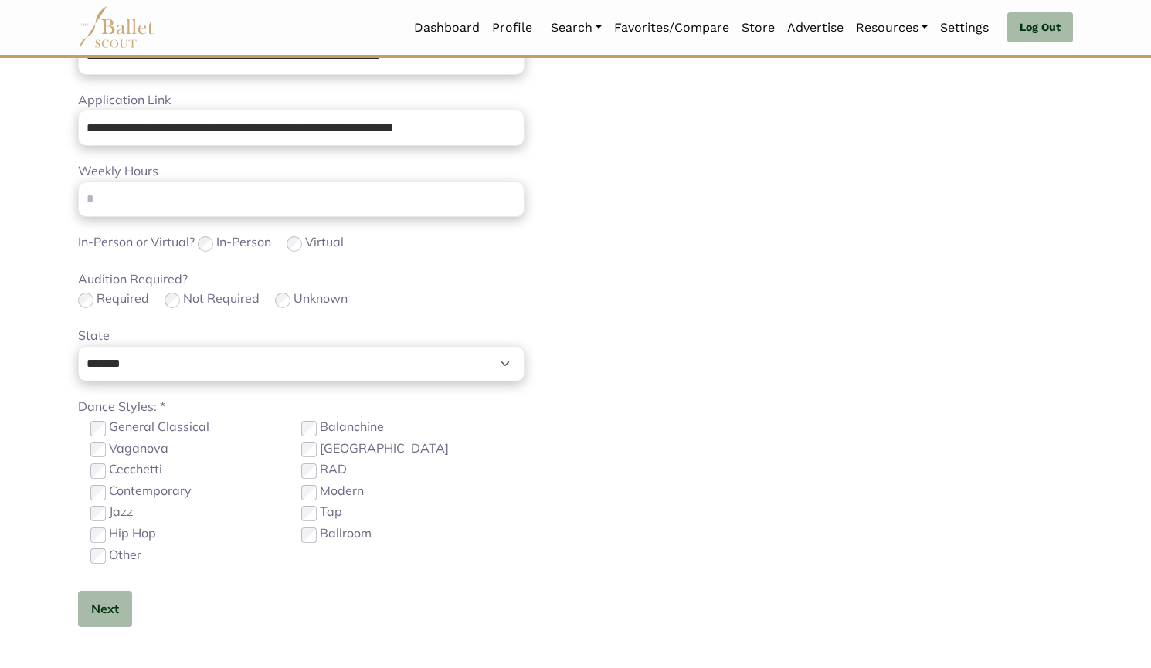
scroll to position [641, 0]
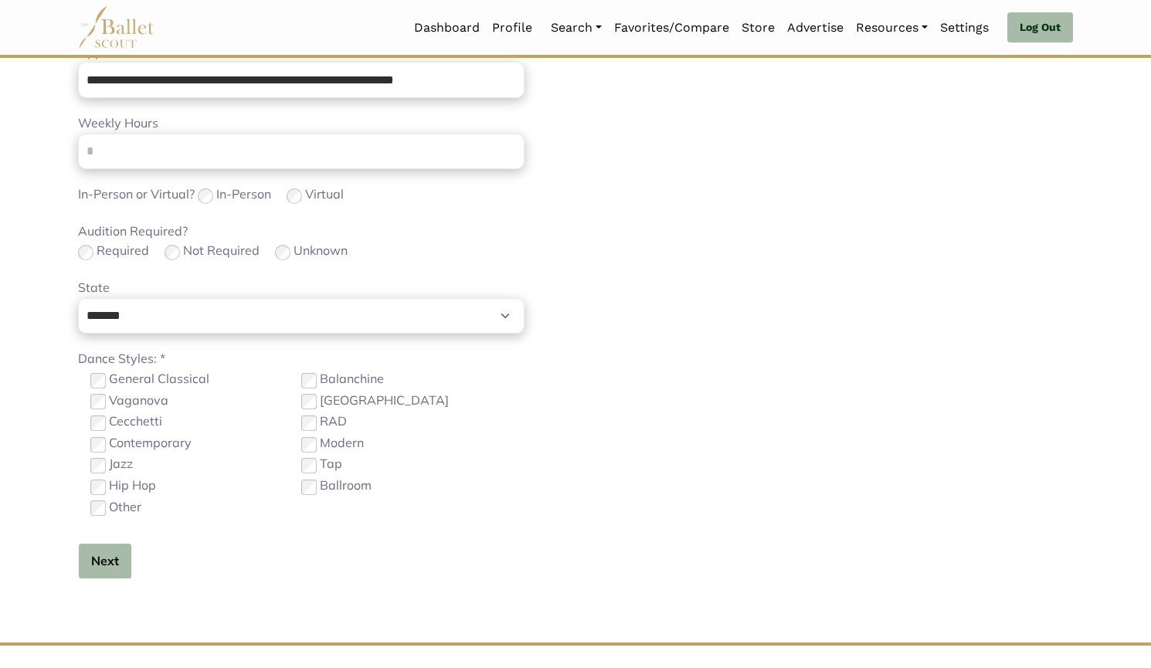
click at [106, 562] on button "Next" at bounding box center [105, 561] width 54 height 36
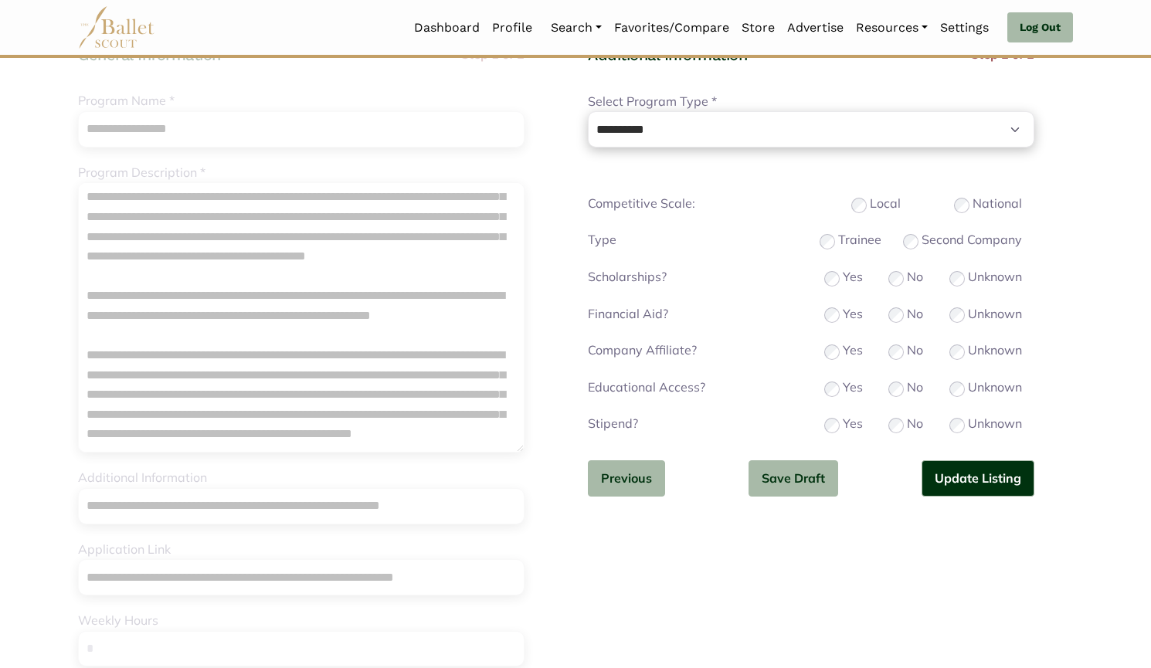
scroll to position [128, 0]
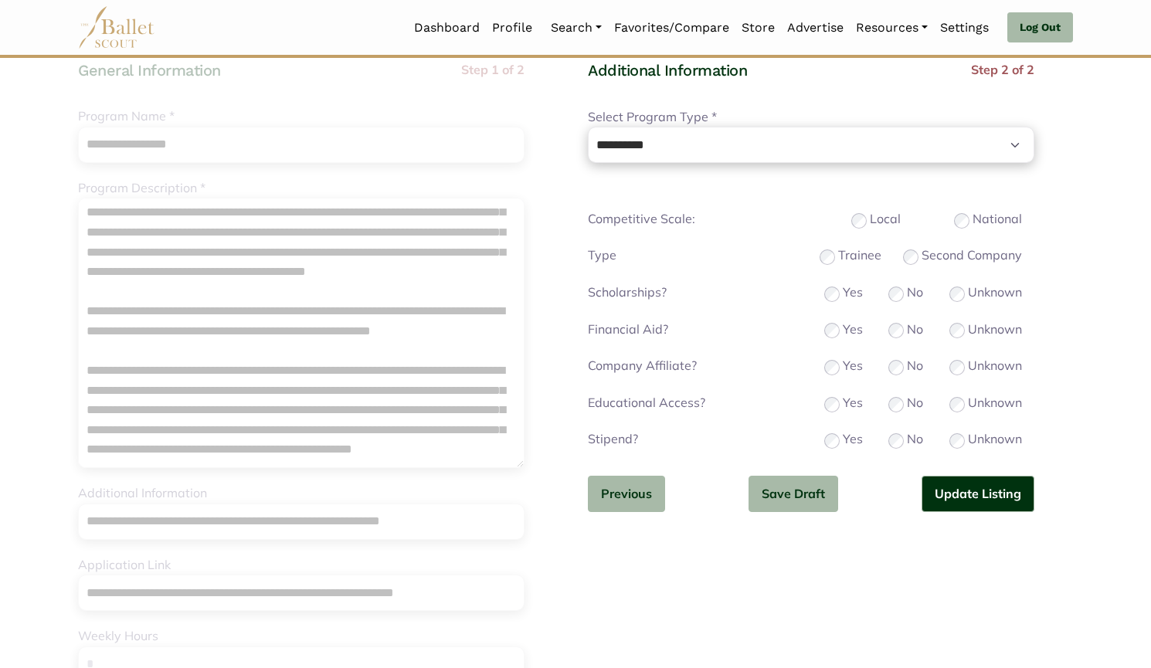
click at [840, 294] on div "Yes" at bounding box center [843, 293] width 39 height 20
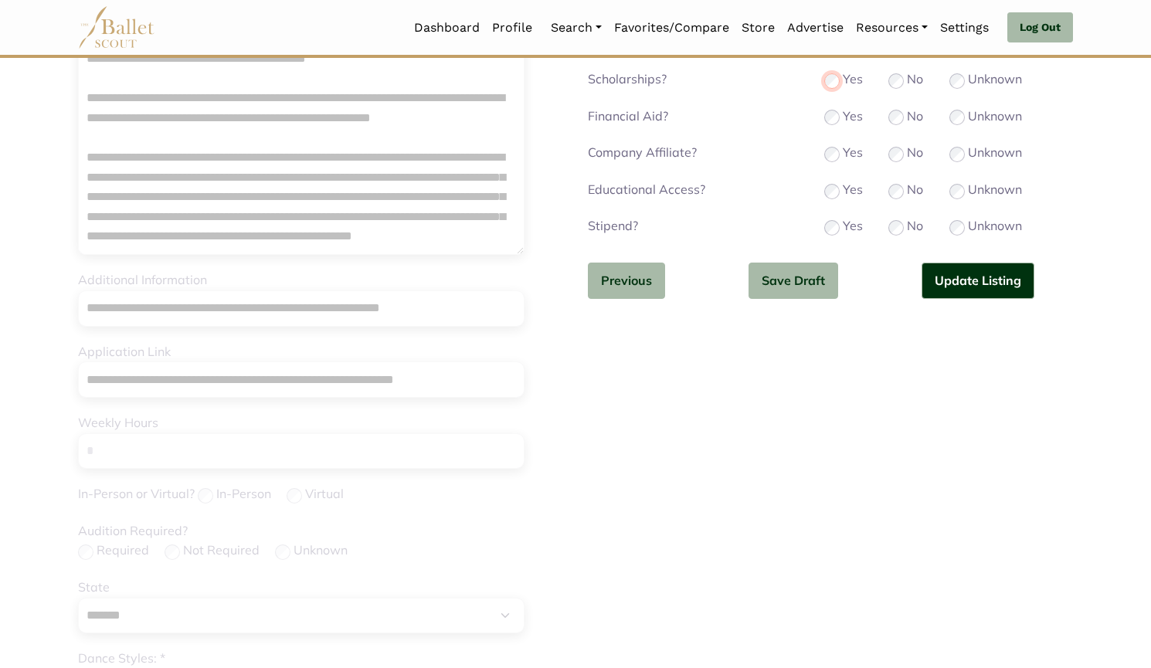
scroll to position [348, 0]
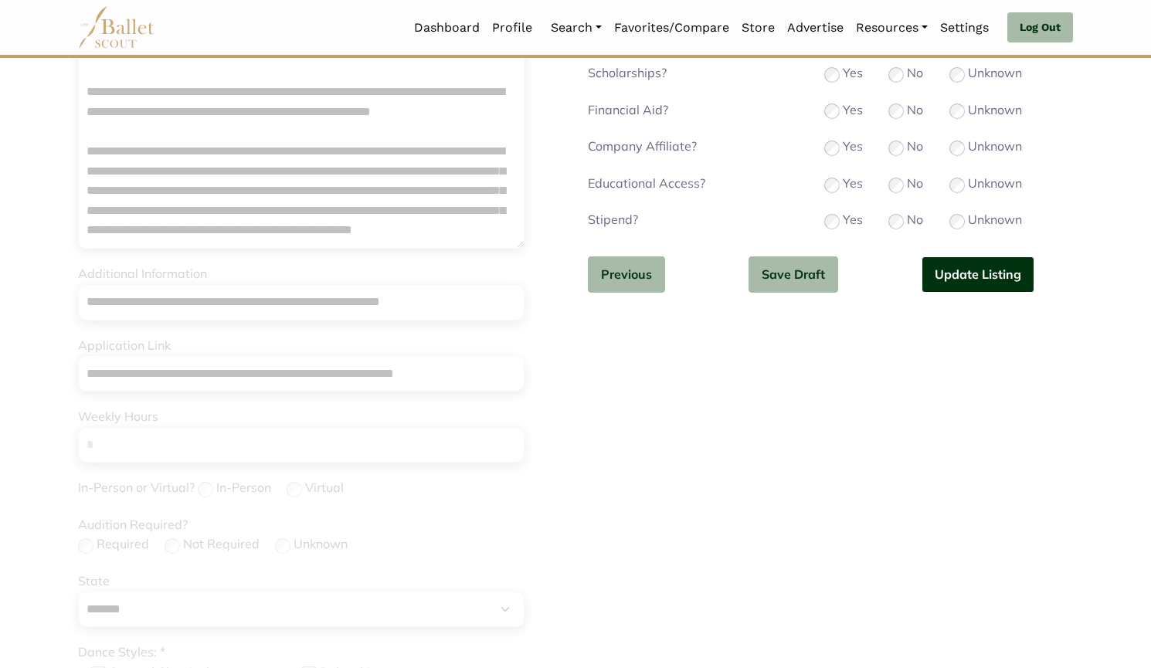
click at [999, 275] on button "Update Listing" at bounding box center [977, 274] width 113 height 36
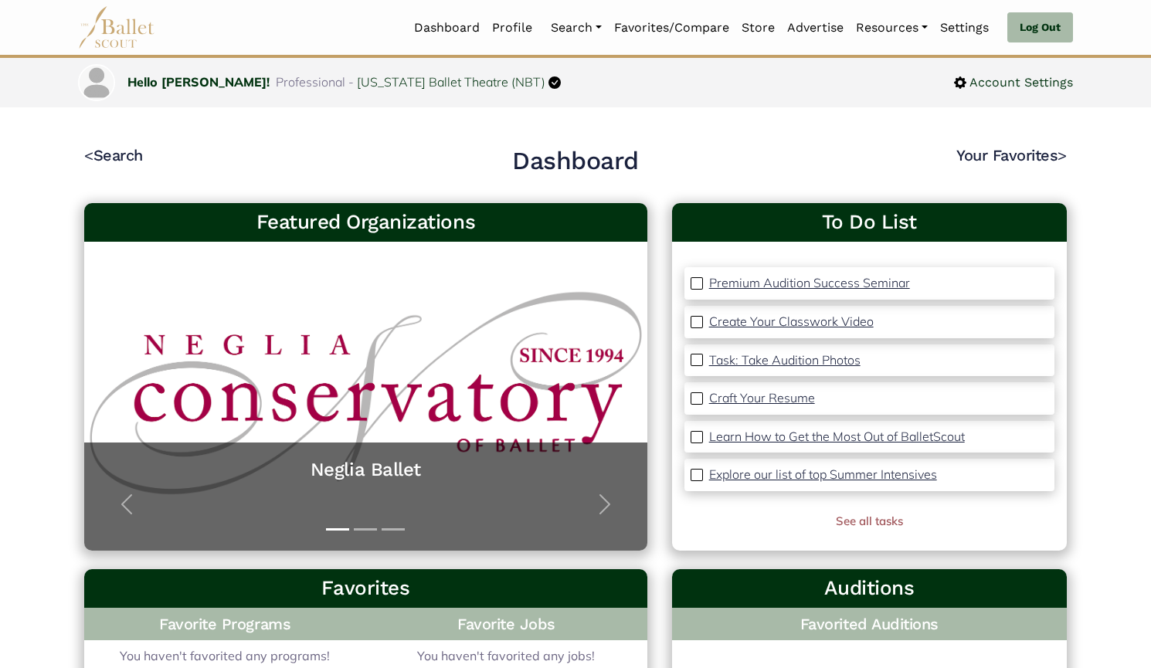
click at [595, 91] on link "Programs" at bounding box center [619, 103] width 148 height 24
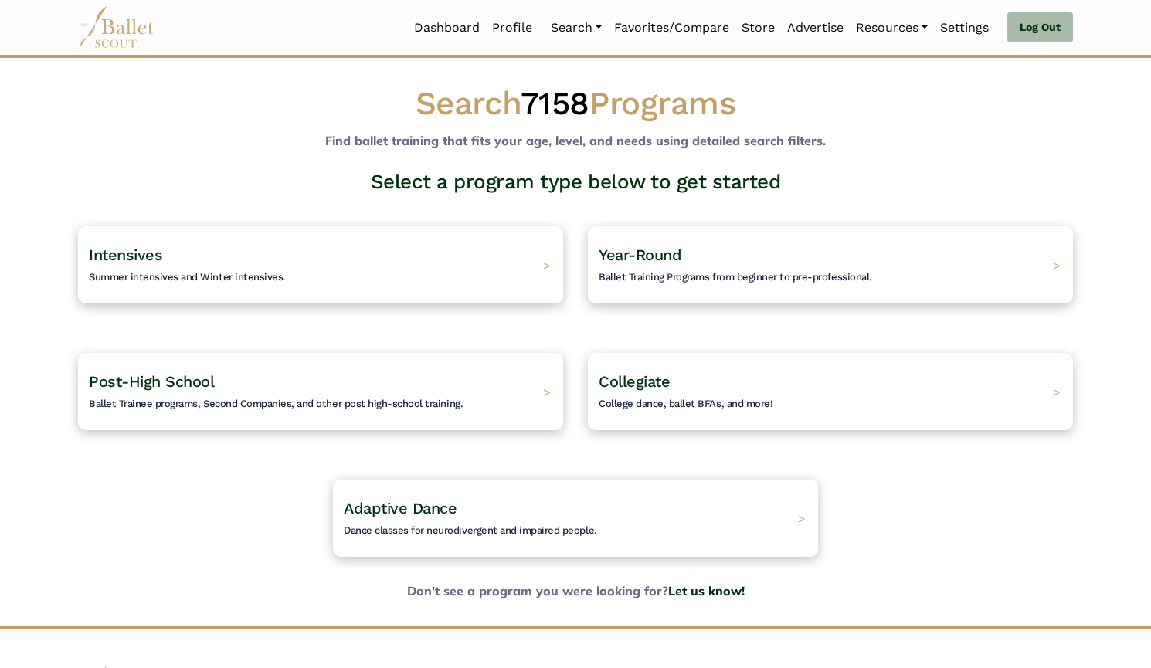
click at [396, 395] on h4 "Post-High School Ballet Trainee programs, Second Companies, and other post high…" at bounding box center [276, 392] width 374 height 40
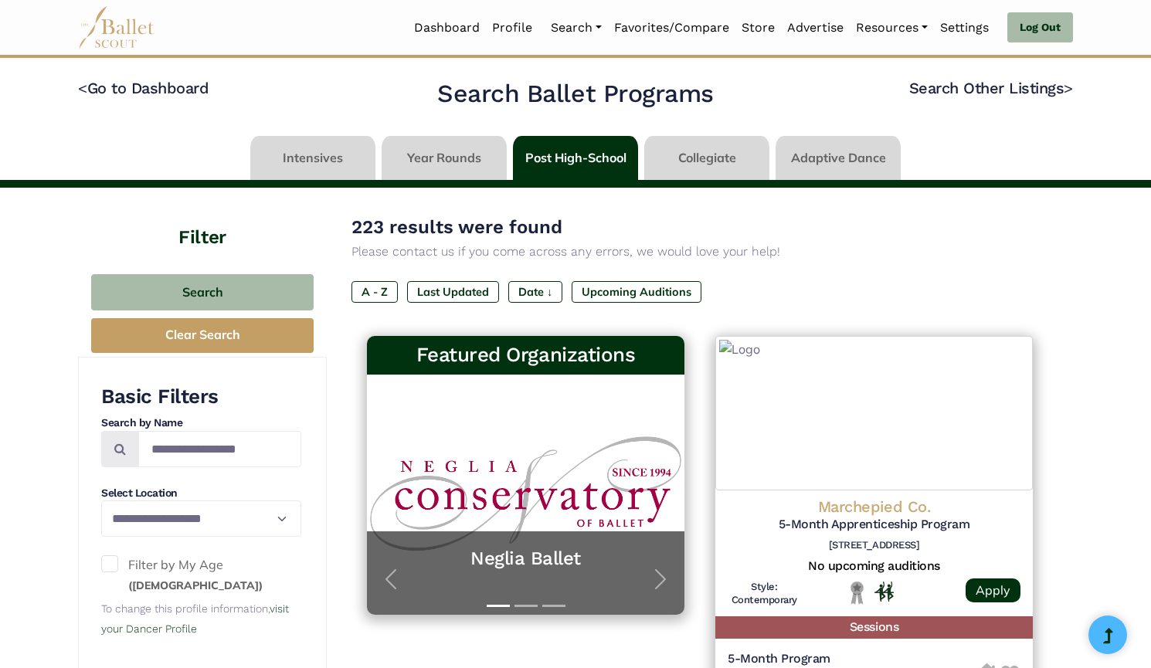
click at [383, 288] on label "A - Z" at bounding box center [374, 292] width 46 height 22
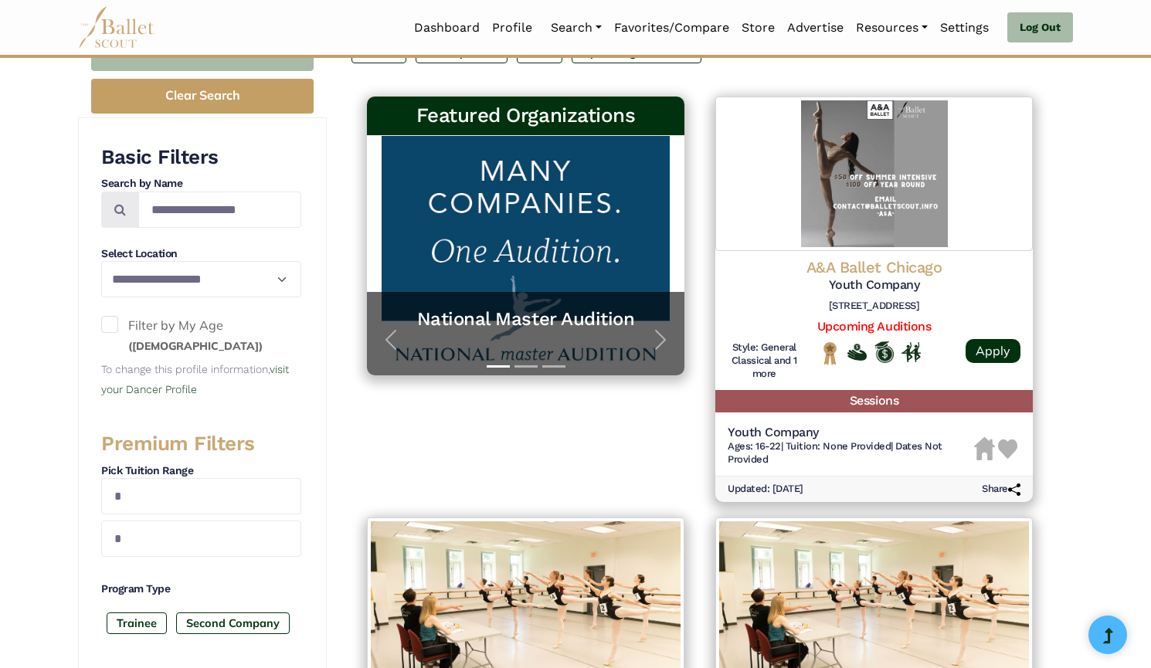
scroll to position [2087, 0]
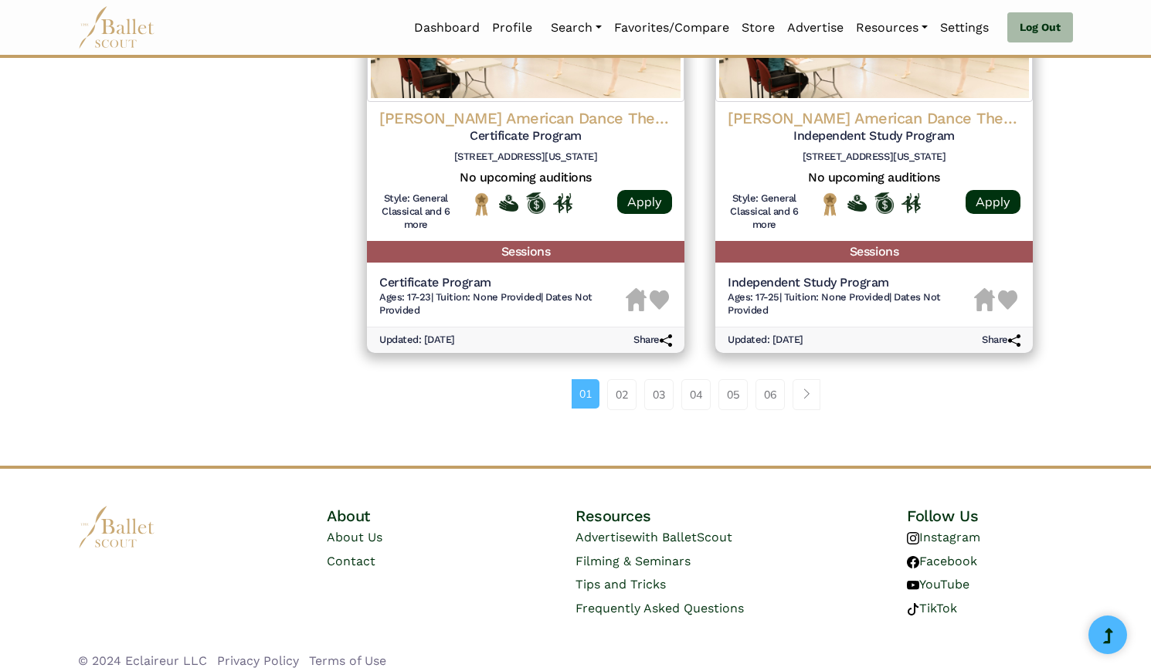
click at [770, 382] on link "06" at bounding box center [769, 394] width 29 height 31
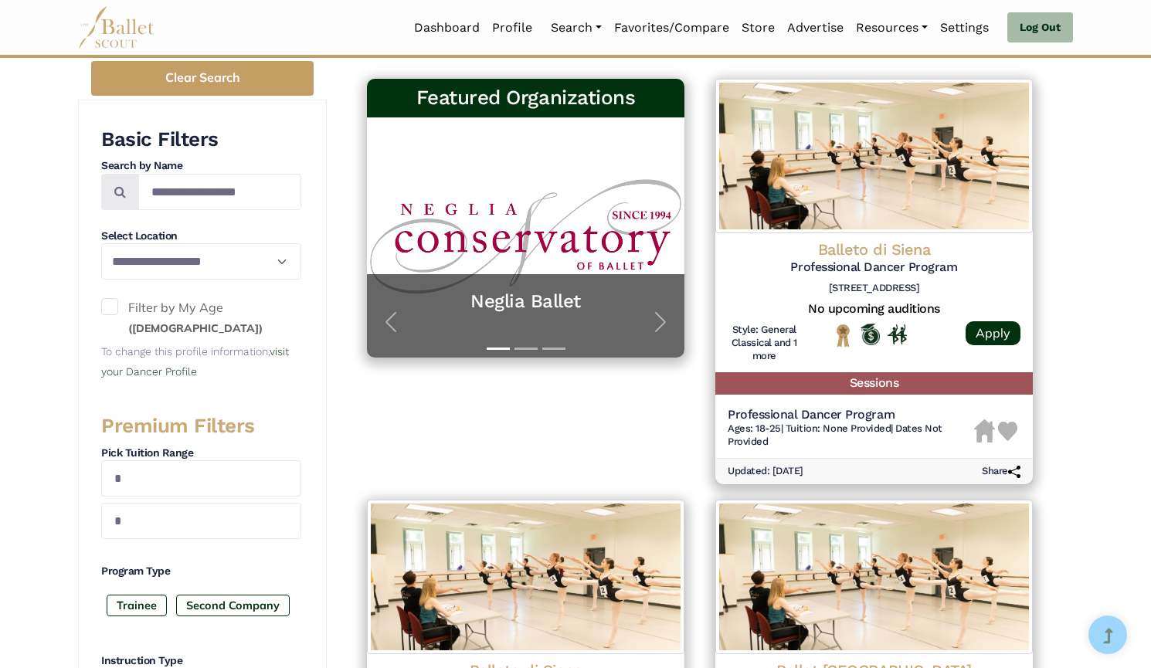
scroll to position [2061, 0]
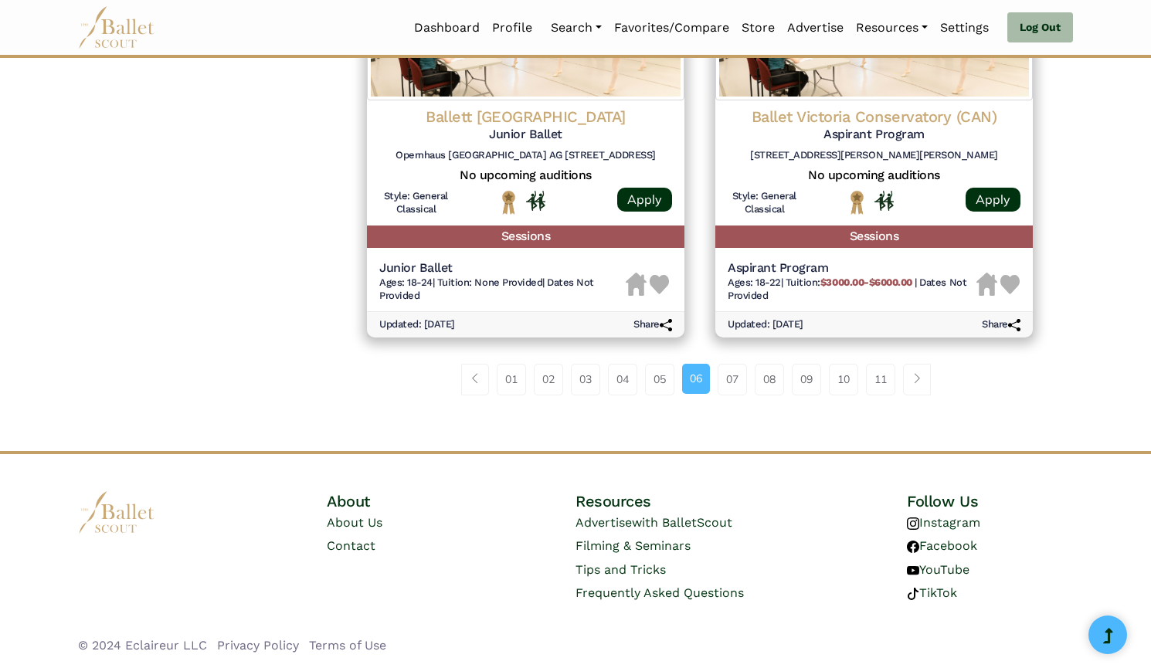
click at [884, 379] on link "11" at bounding box center [880, 379] width 29 height 31
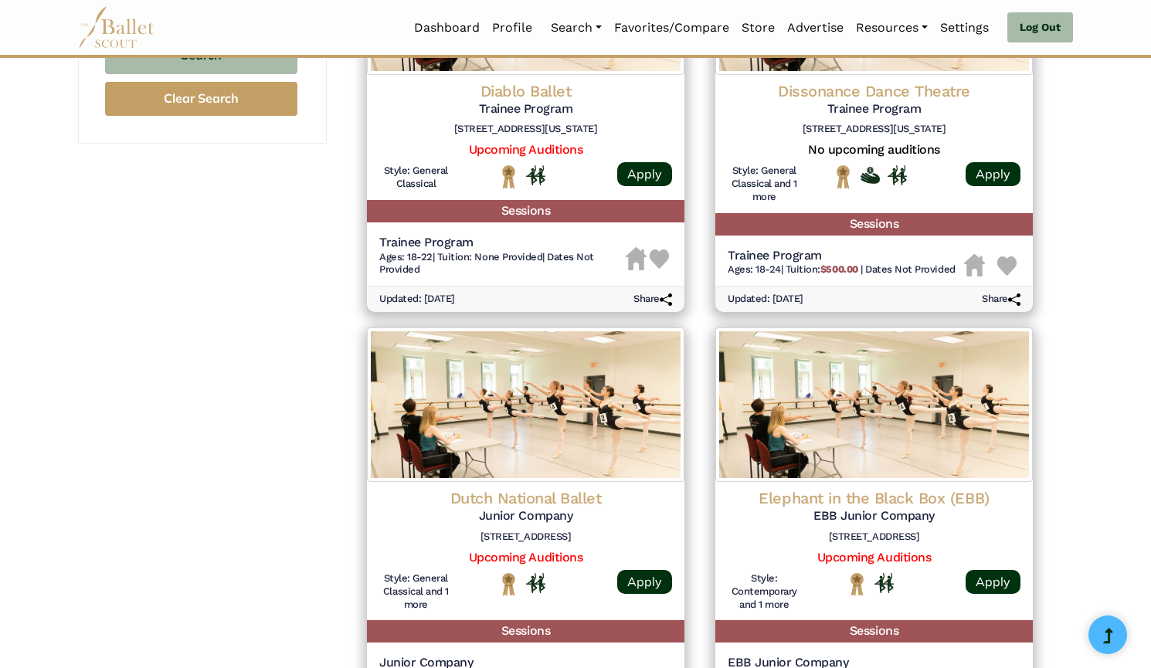
scroll to position [2048, 0]
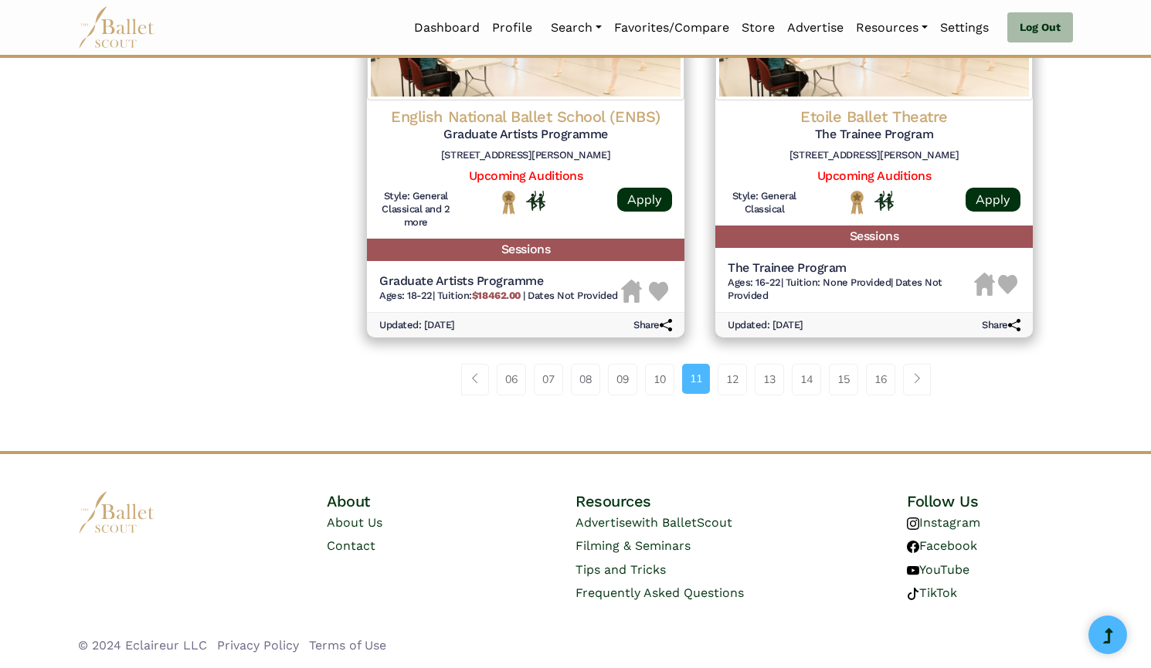
click at [729, 378] on link "12" at bounding box center [732, 379] width 29 height 31
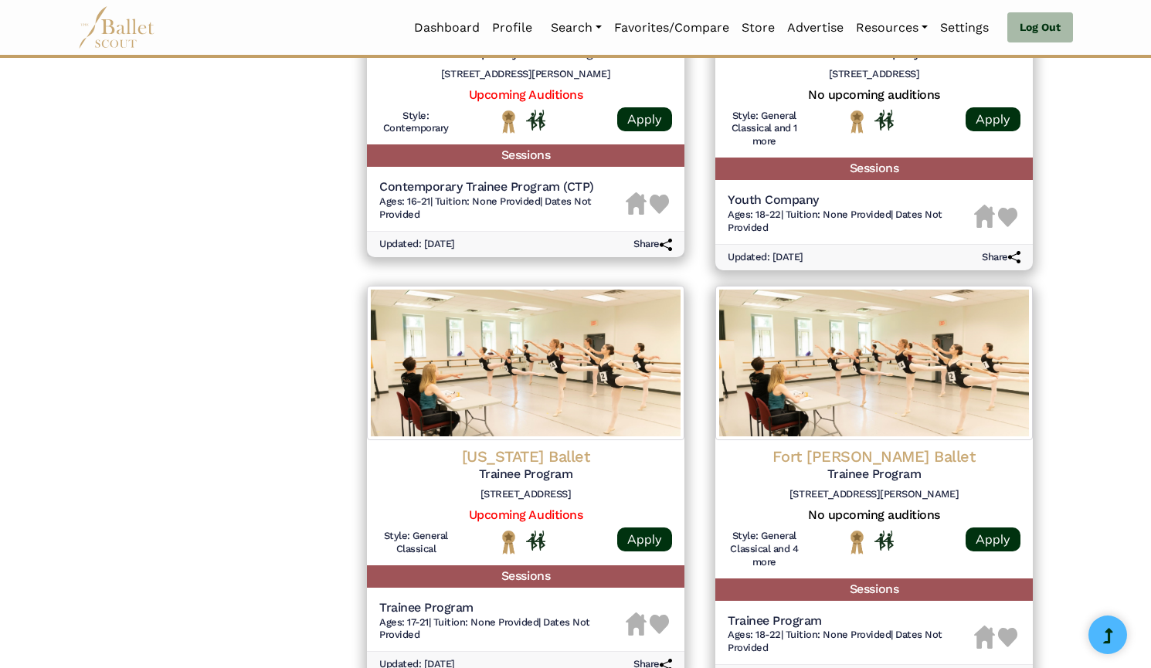
scroll to position [2087, 0]
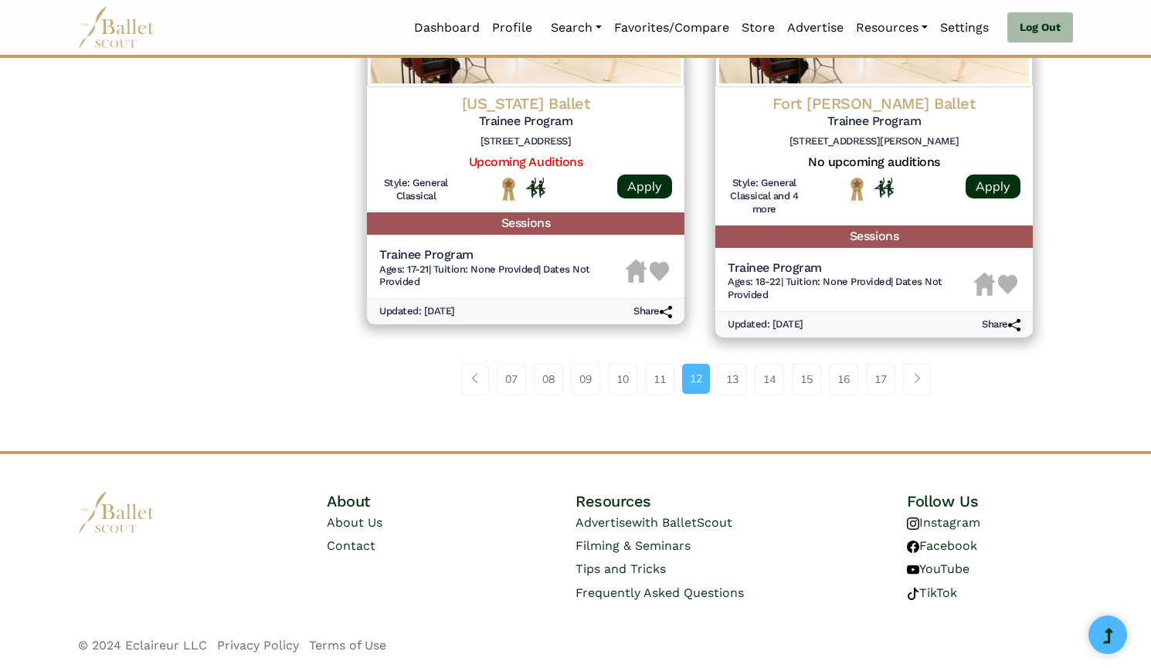
click at [730, 381] on link "13" at bounding box center [732, 379] width 29 height 31
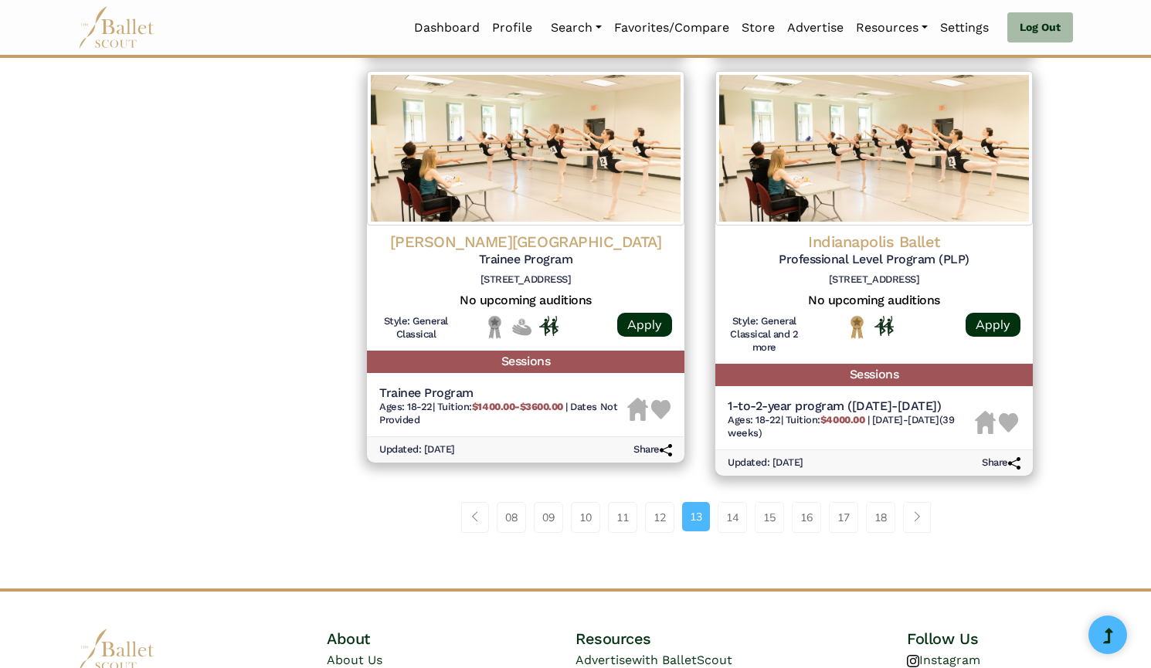
scroll to position [1965, 0]
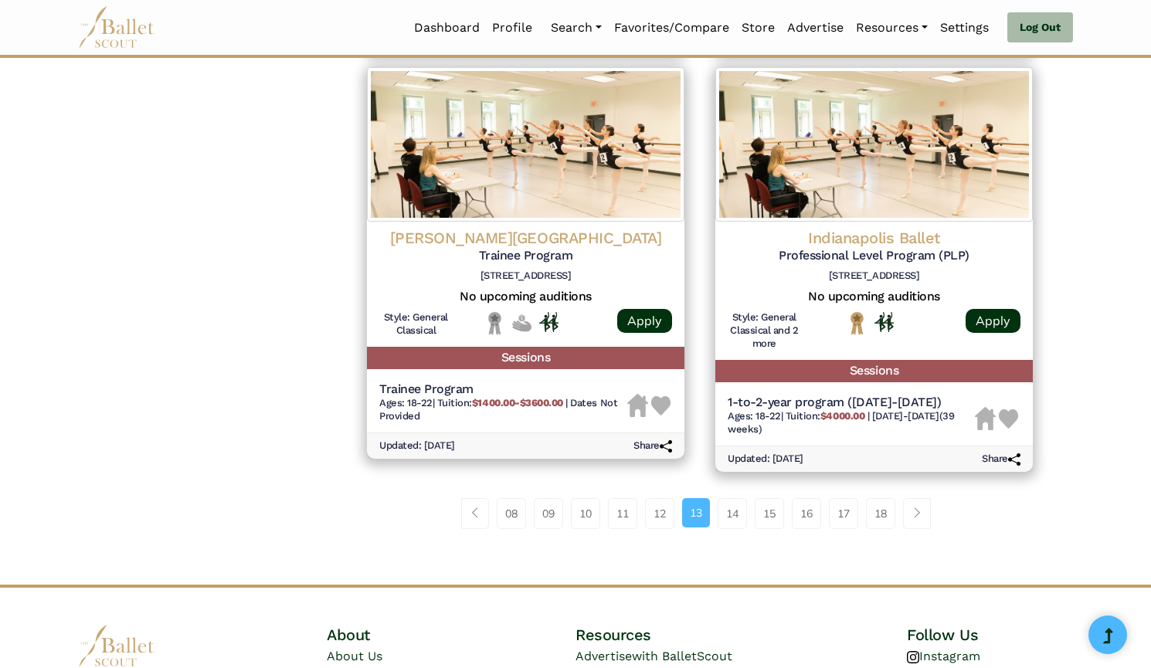
click at [490, 213] on img at bounding box center [525, 144] width 317 height 154
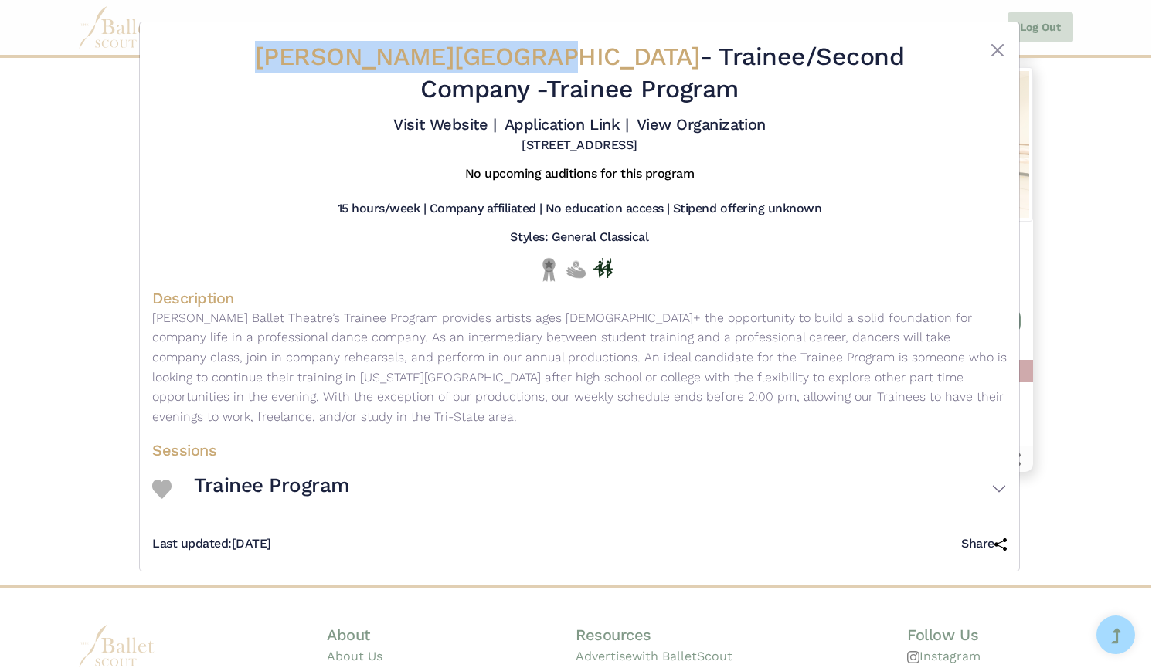
drag, startPoint x: 229, startPoint y: 59, endPoint x: 490, endPoint y: 60, distance: 260.3
click at [490, 60] on span "Hudson Ballet Theatre" at bounding box center [478, 56] width 446 height 29
copy span "Hudson Ballet Theatre"
click at [447, 125] on link "Visit Website |" at bounding box center [444, 124] width 103 height 19
drag, startPoint x: 540, startPoint y: 124, endPoint x: 398, endPoint y: 17, distance: 178.1
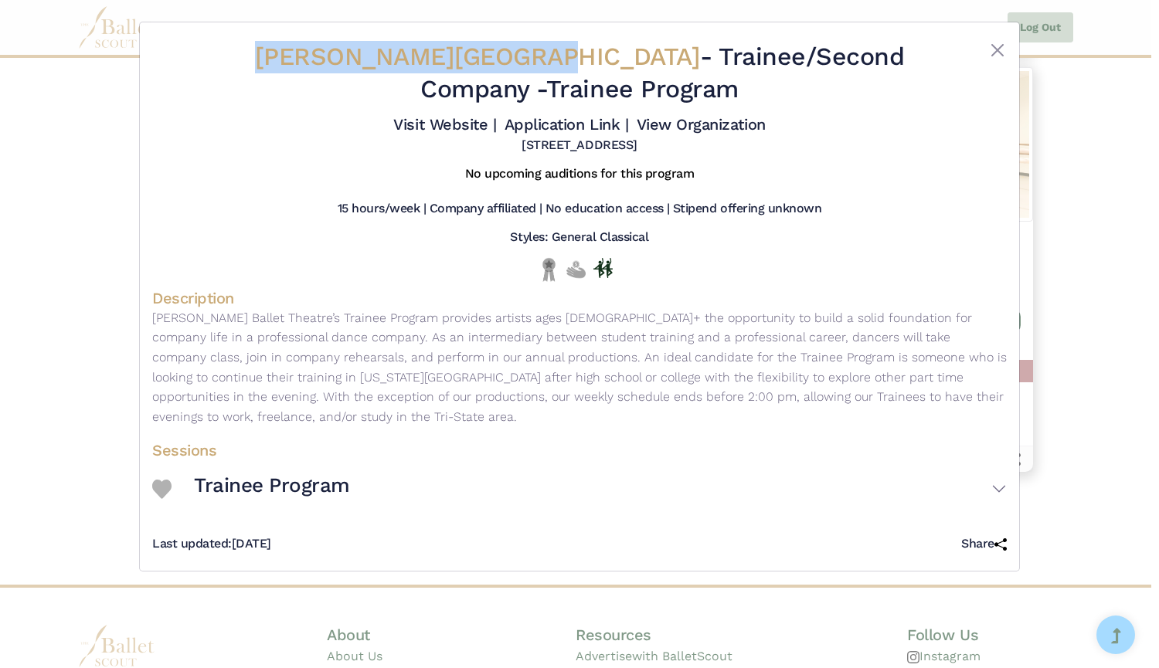
click at [540, 124] on link "Application Link |" at bounding box center [566, 124] width 124 height 19
click at [707, 124] on link "View Organization" at bounding box center [700, 124] width 129 height 19
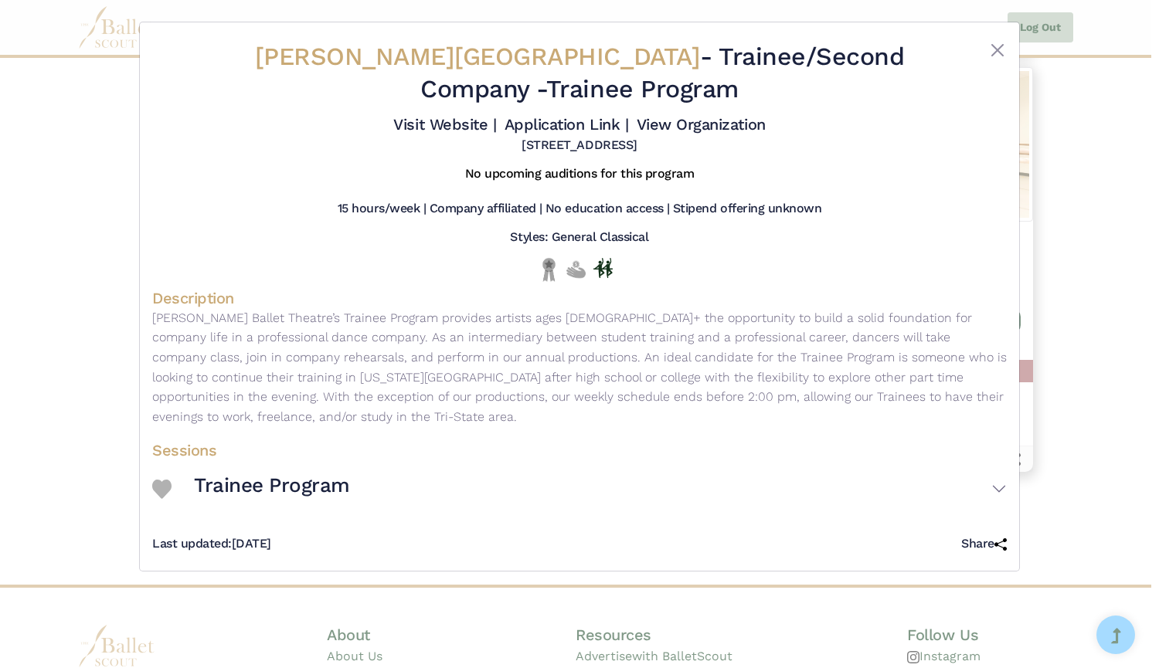
click at [3, 165] on div "Hudson Ballet Theatre - Trainee/Second Company - Trainee Program Visit Website …" at bounding box center [579, 334] width 1159 height 668
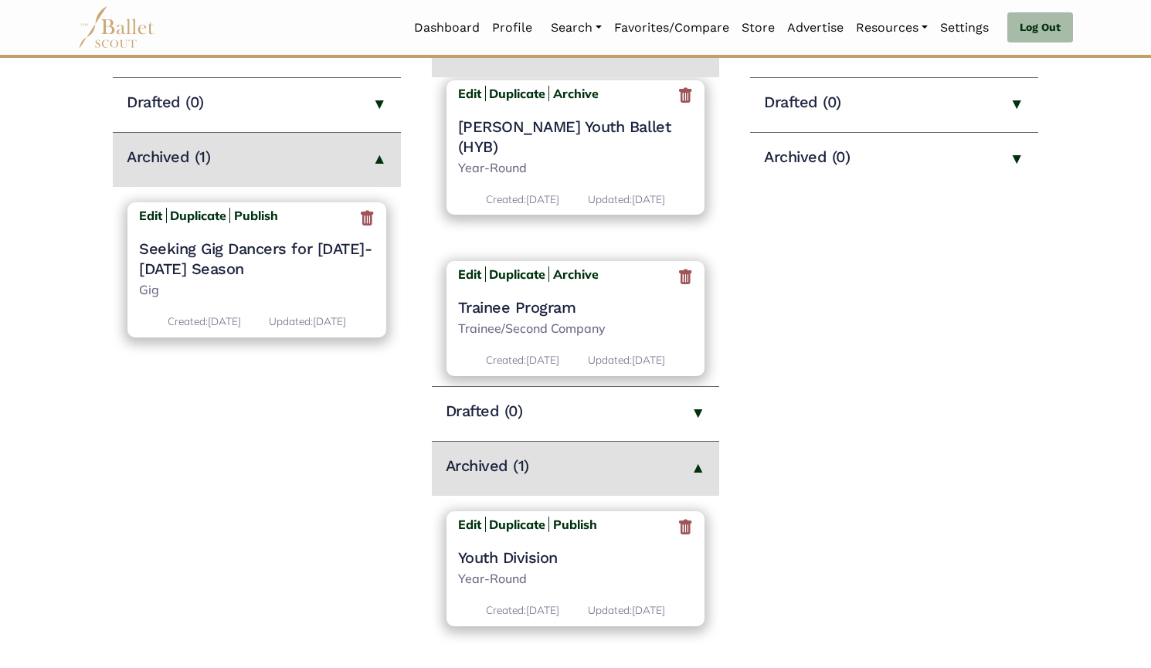
scroll to position [277, 0]
click at [515, 298] on h4 "Trainee Program" at bounding box center [576, 308] width 236 height 20
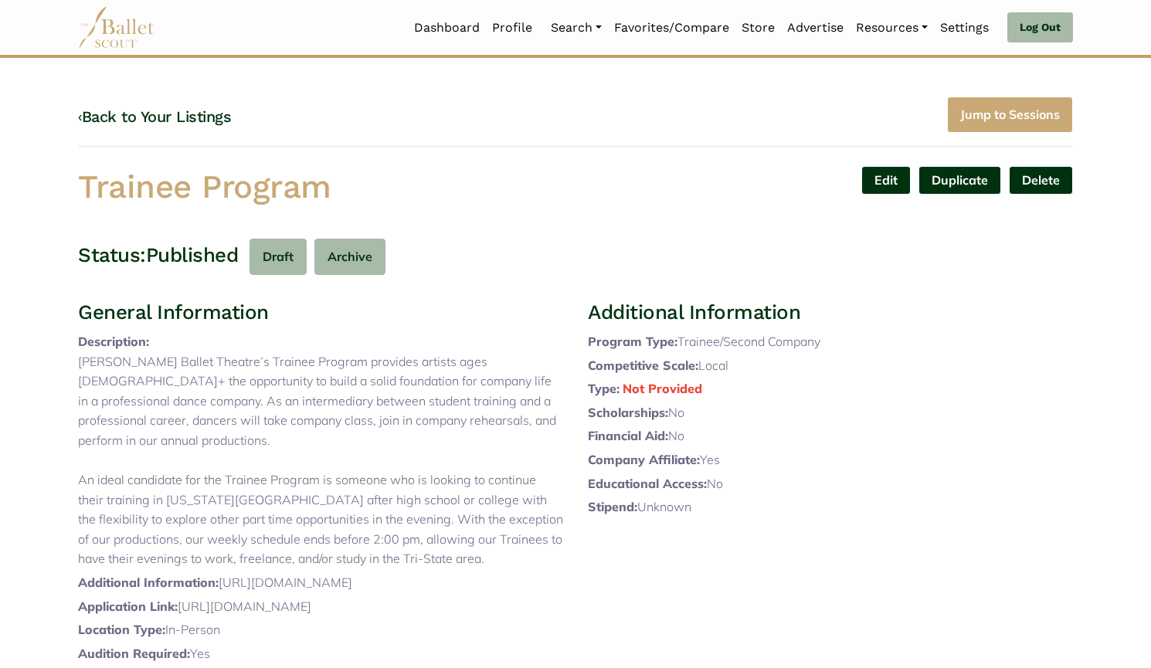
click at [894, 188] on link "Edit" at bounding box center [885, 180] width 49 height 29
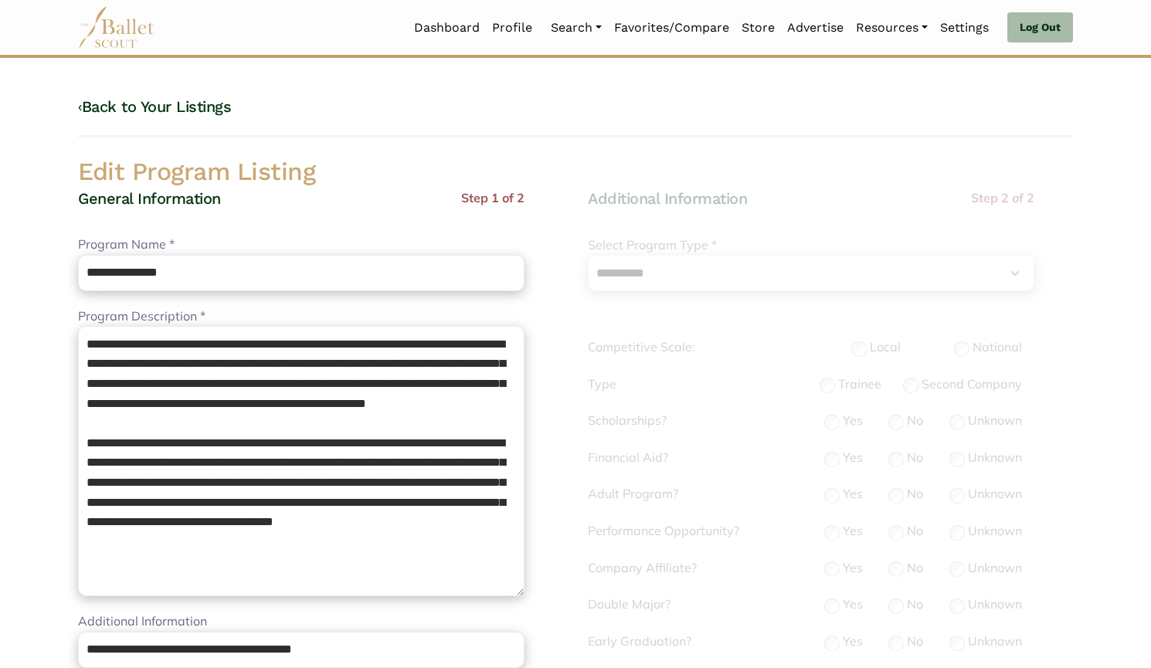
select select "**"
select select "*"
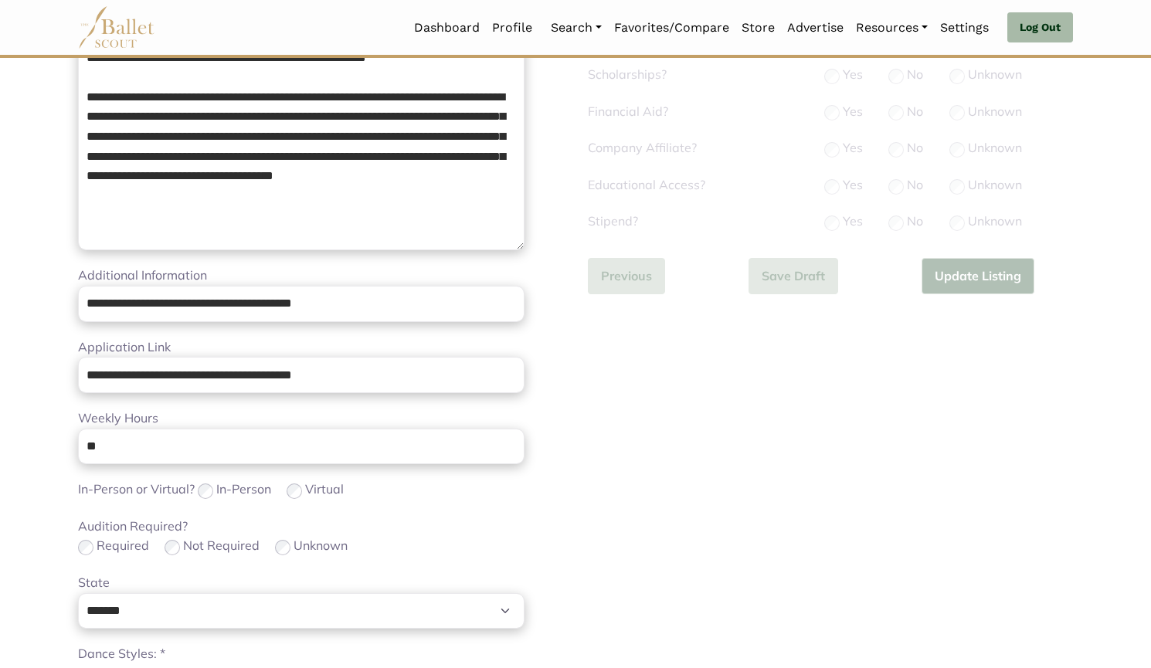
scroll to position [388, 0]
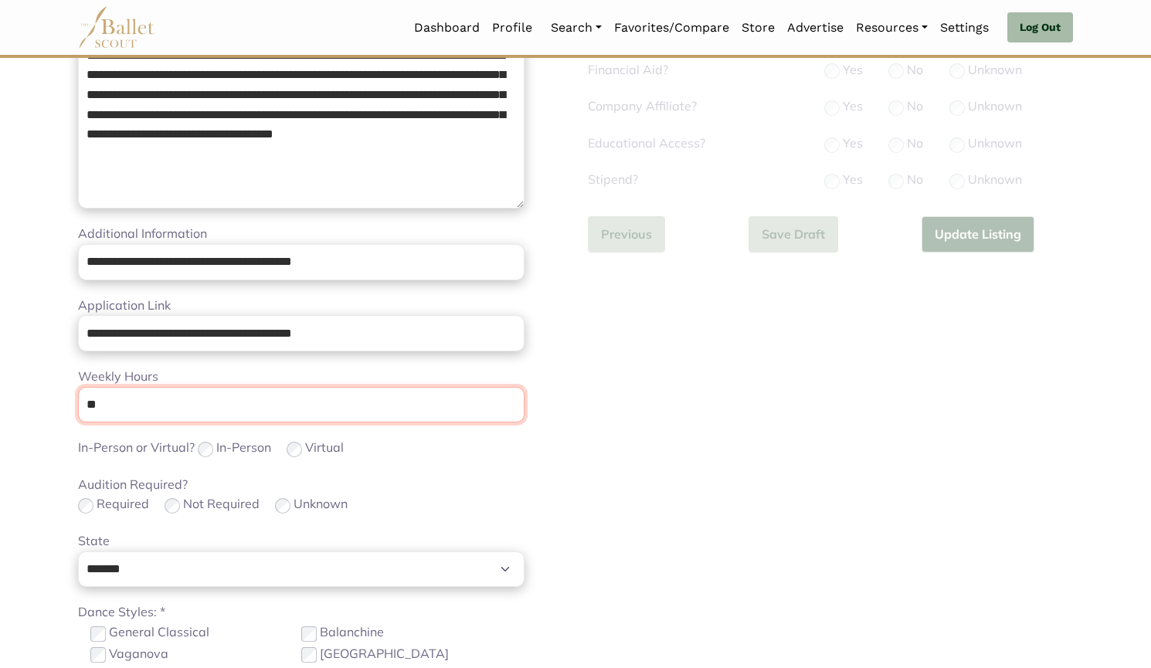
click at [173, 402] on input "**" at bounding box center [301, 405] width 446 height 36
type input "*"
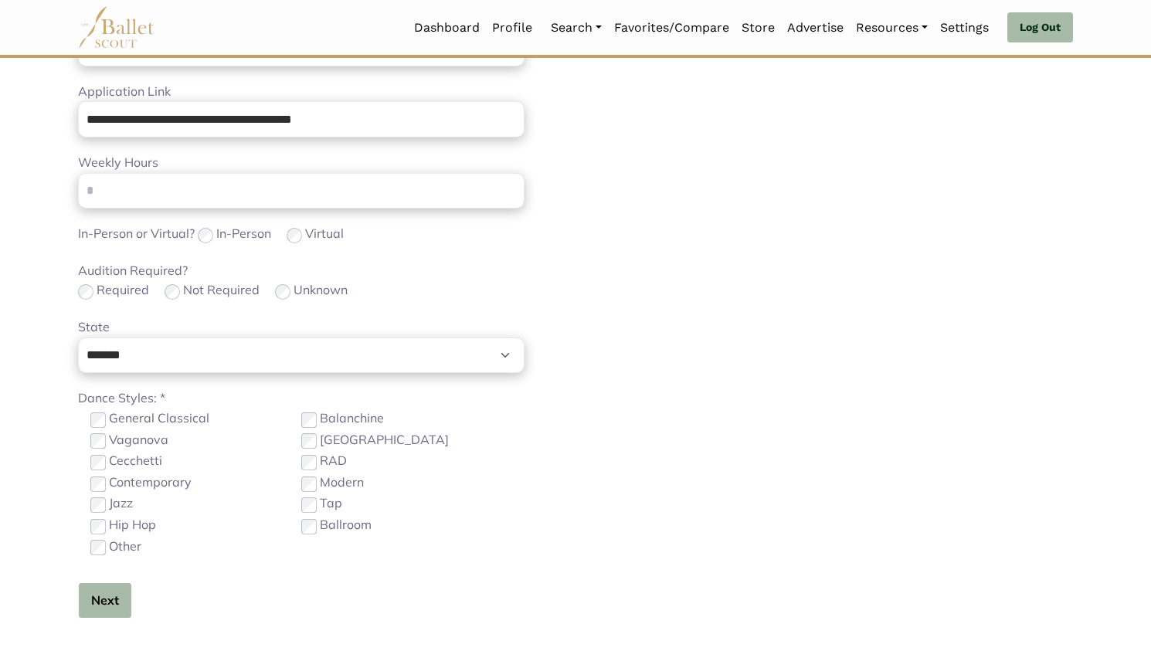
click at [103, 596] on button "Next" at bounding box center [105, 600] width 54 height 36
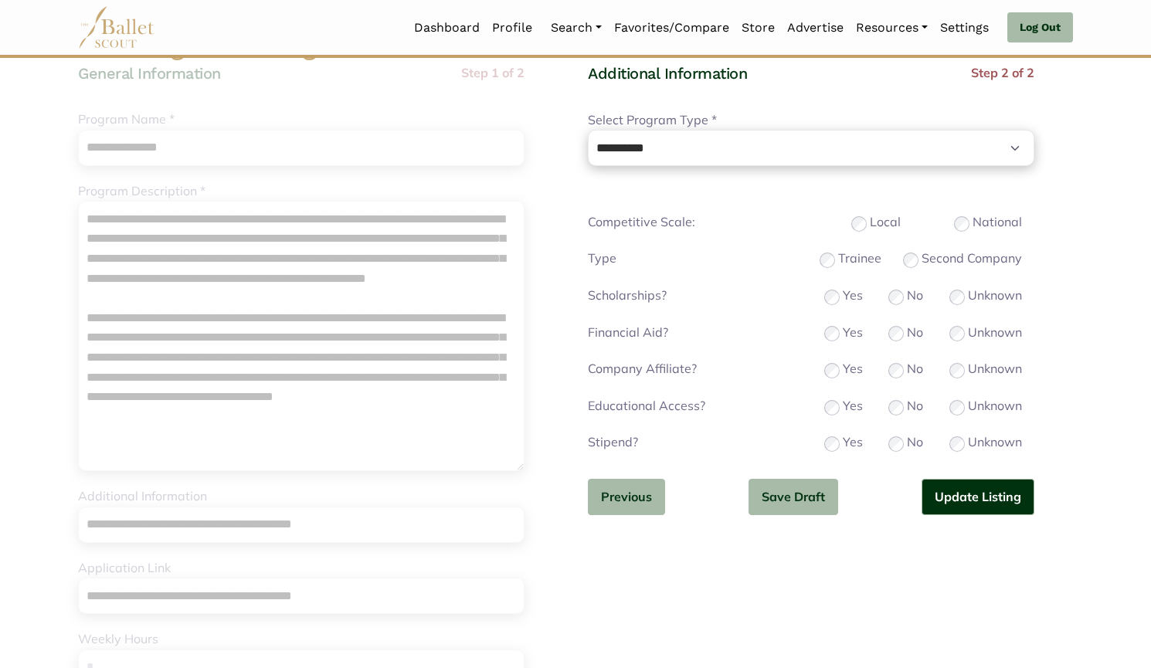
scroll to position [127, 0]
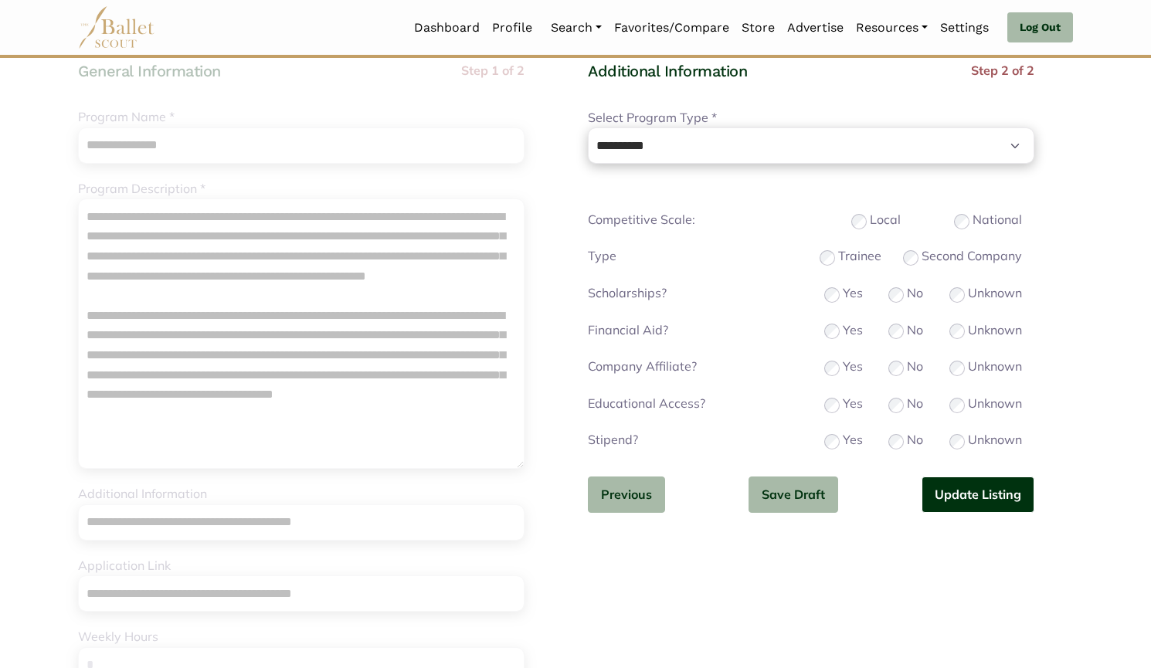
click at [967, 491] on button "Update Listing" at bounding box center [977, 495] width 113 height 36
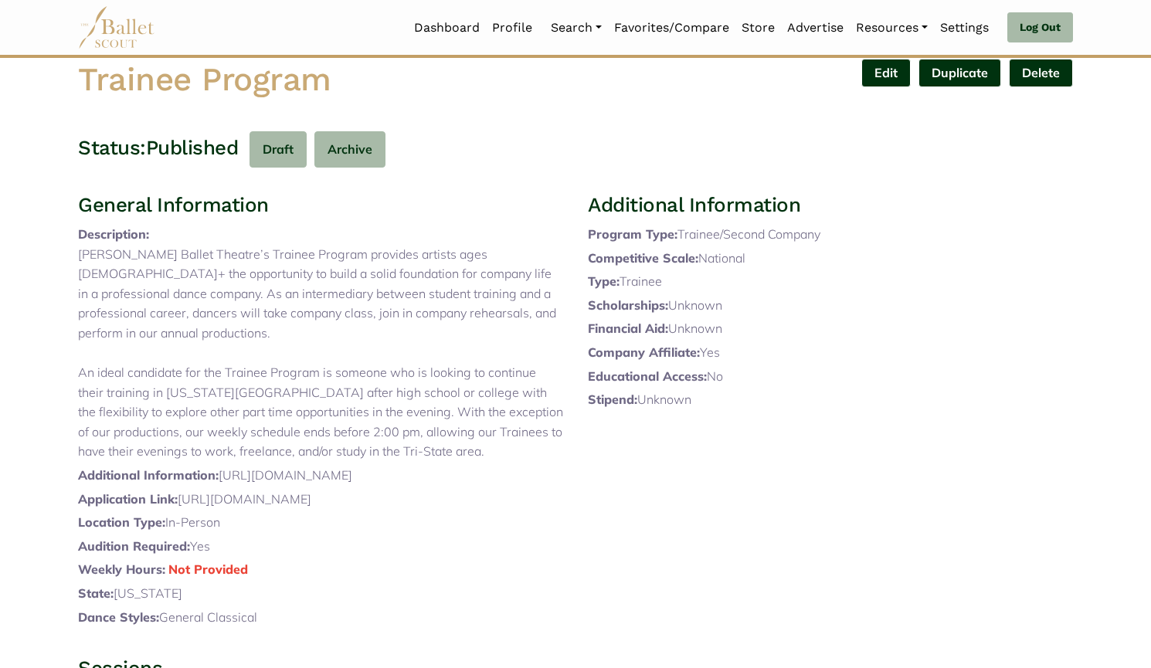
scroll to position [461, 0]
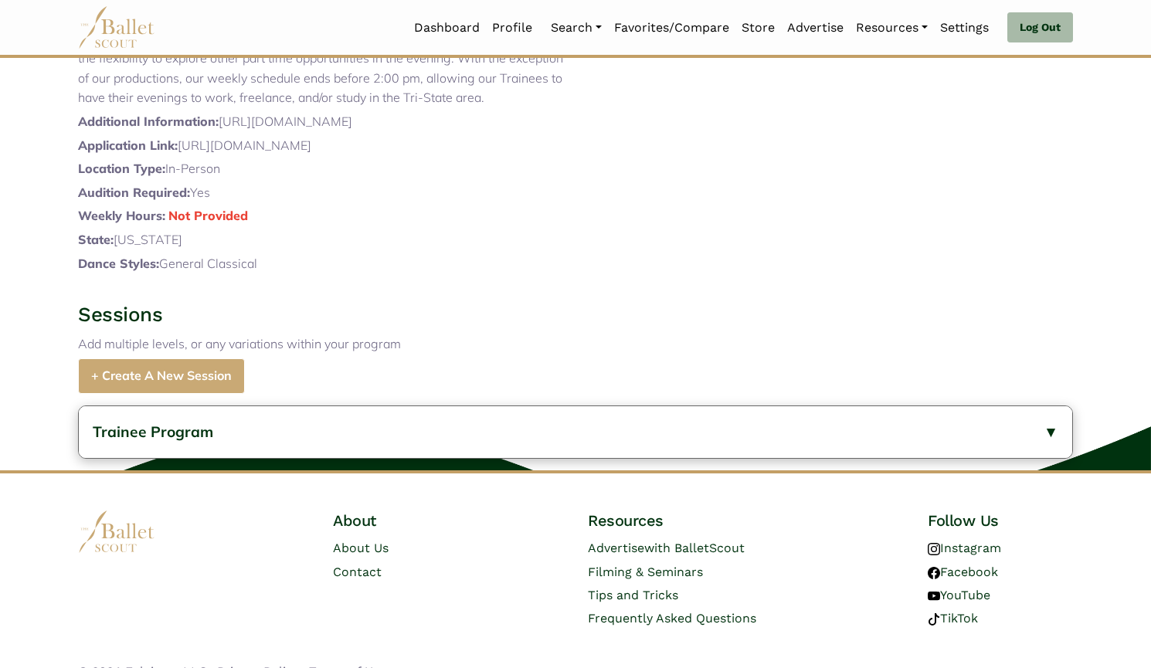
click at [290, 458] on button "Trainee Program" at bounding box center [575, 432] width 993 height 52
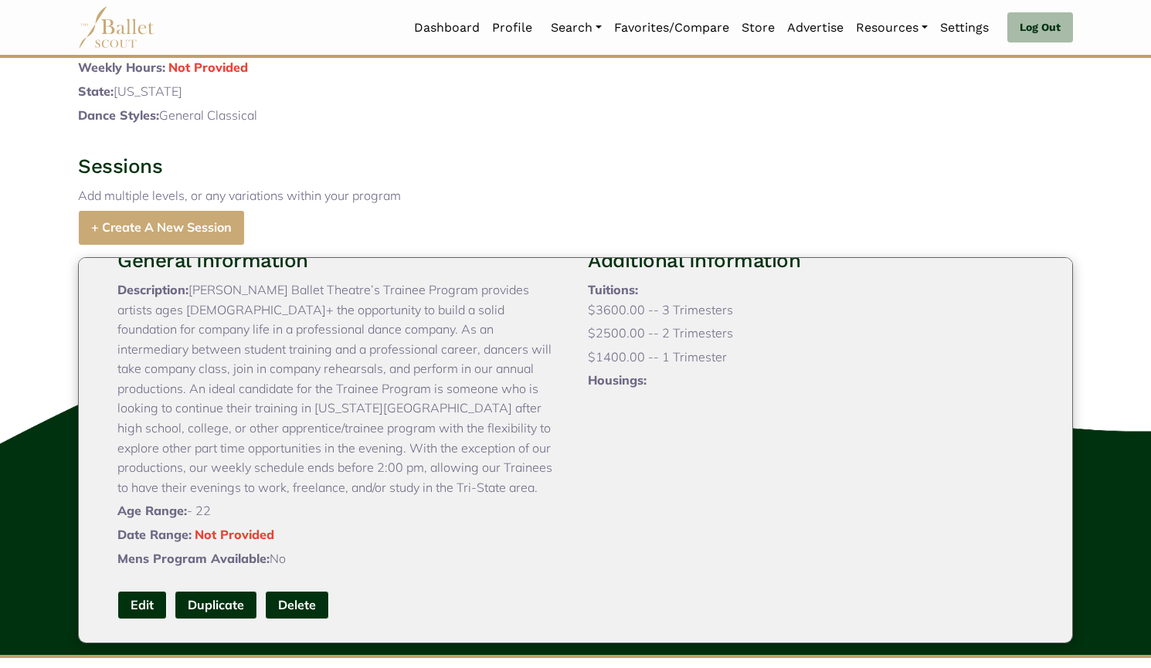
scroll to position [709, 0]
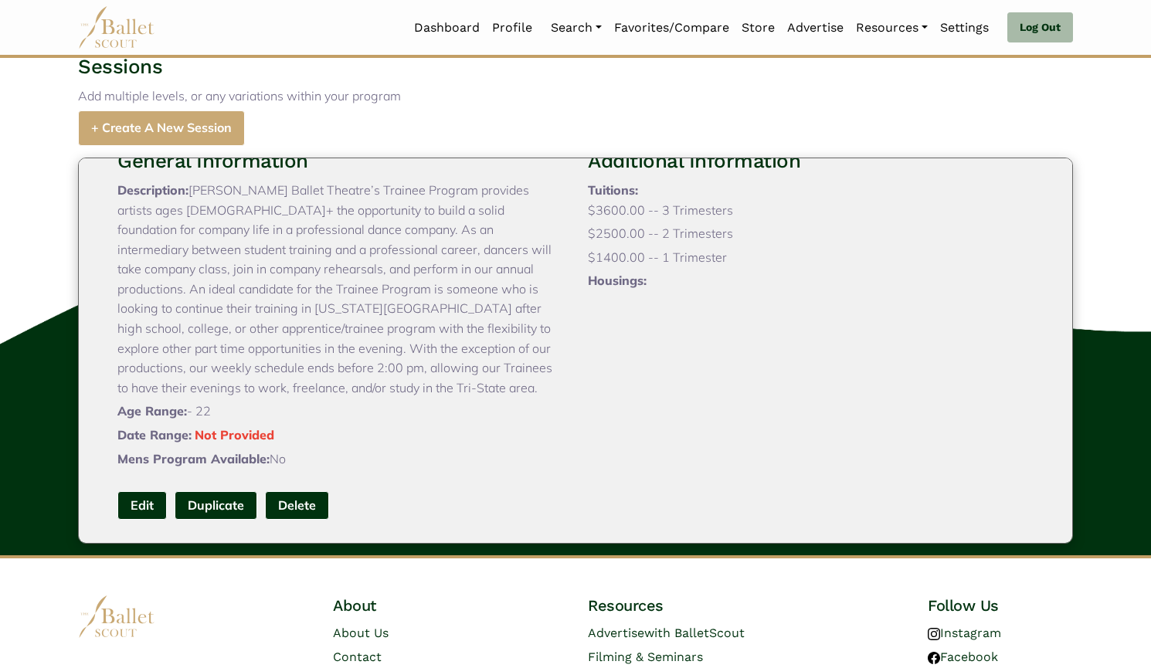
click at [141, 520] on link "Edit" at bounding box center [141, 505] width 49 height 29
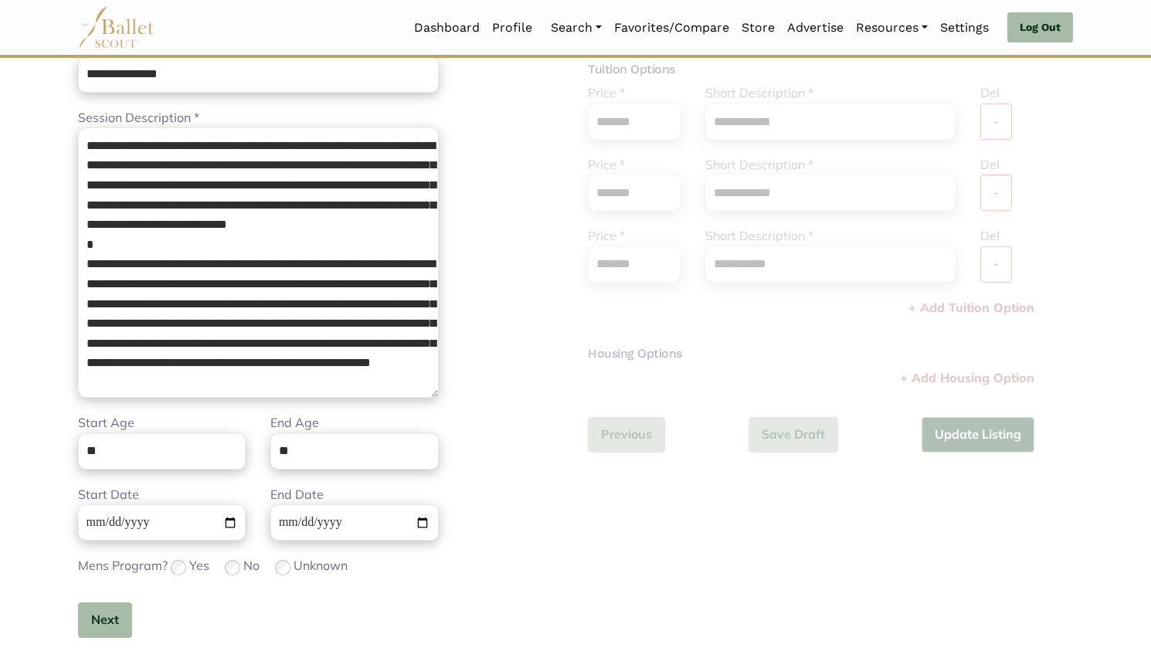
scroll to position [219, 0]
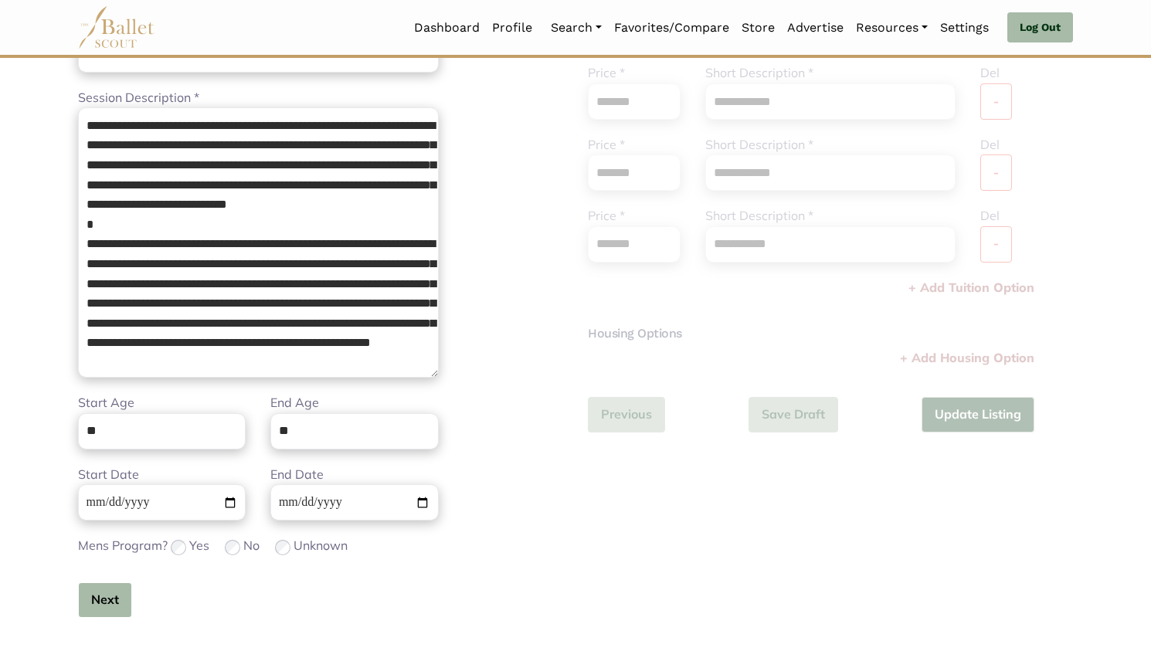
click at [90, 602] on button "Next" at bounding box center [105, 600] width 54 height 36
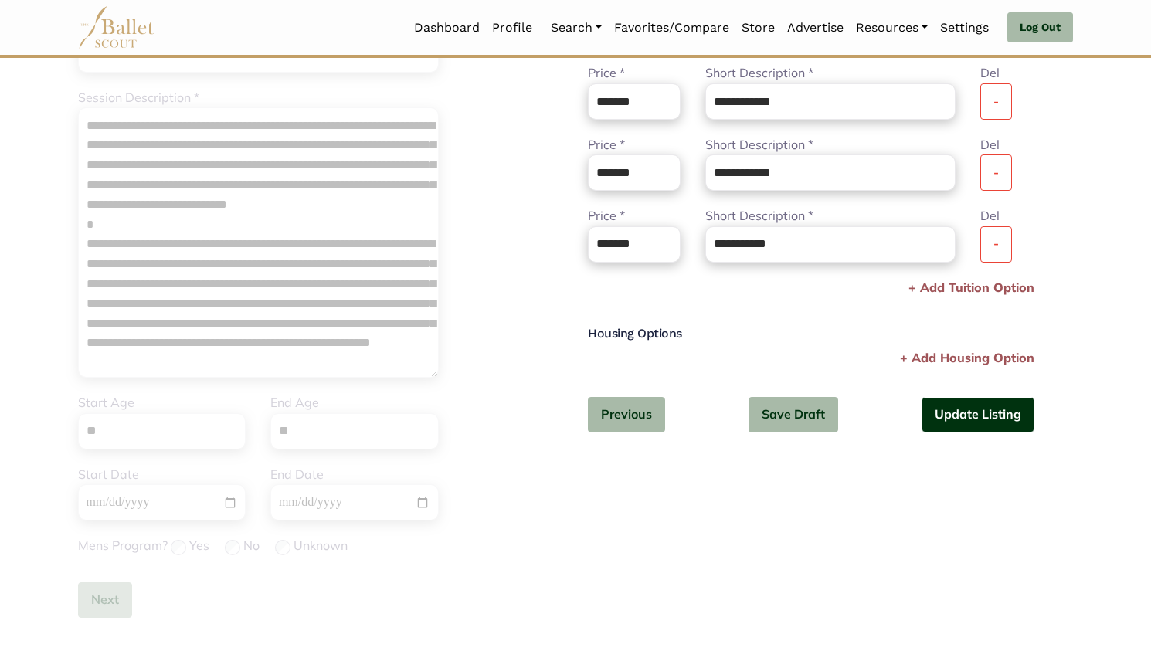
click at [953, 408] on button "Update Listing" at bounding box center [977, 415] width 113 height 36
